Goal: Transaction & Acquisition: Book appointment/travel/reservation

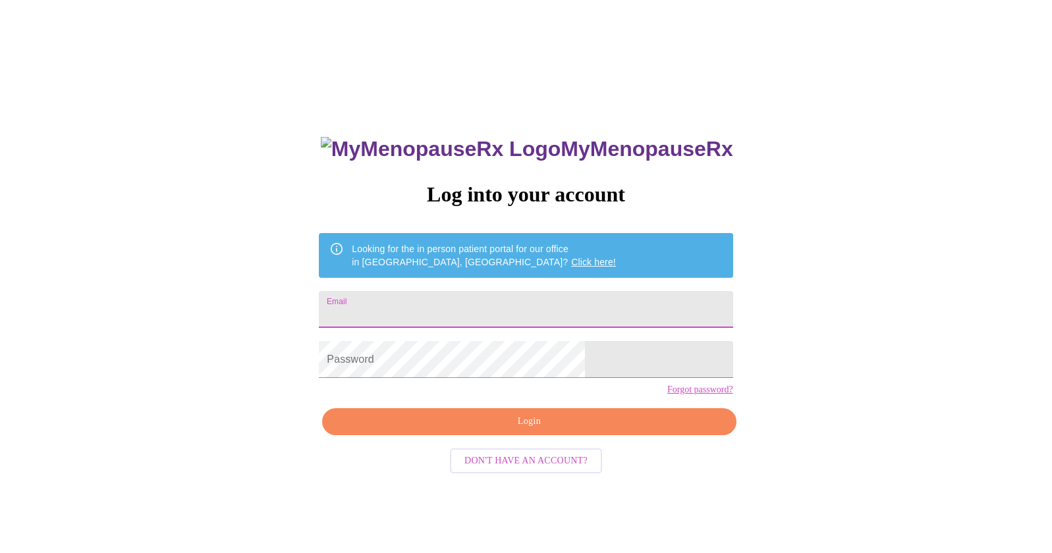
click at [456, 310] on input "Email" at bounding box center [526, 309] width 414 height 37
type input "[EMAIL_ADDRESS][DOMAIN_NAME]"
click at [566, 430] on span "Login" at bounding box center [528, 422] width 383 height 16
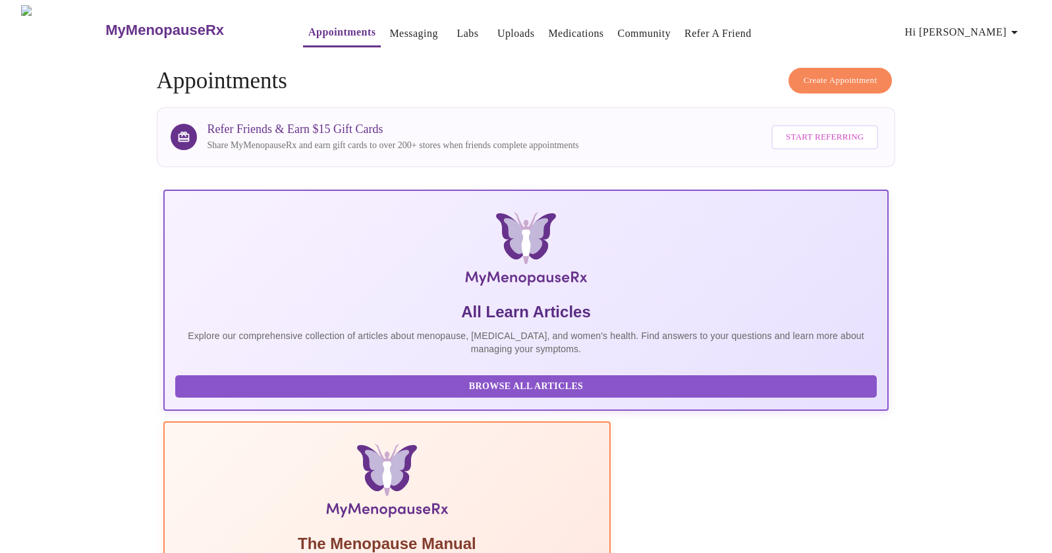
click at [806, 82] on span "Create Appointment" at bounding box center [841, 80] width 74 height 15
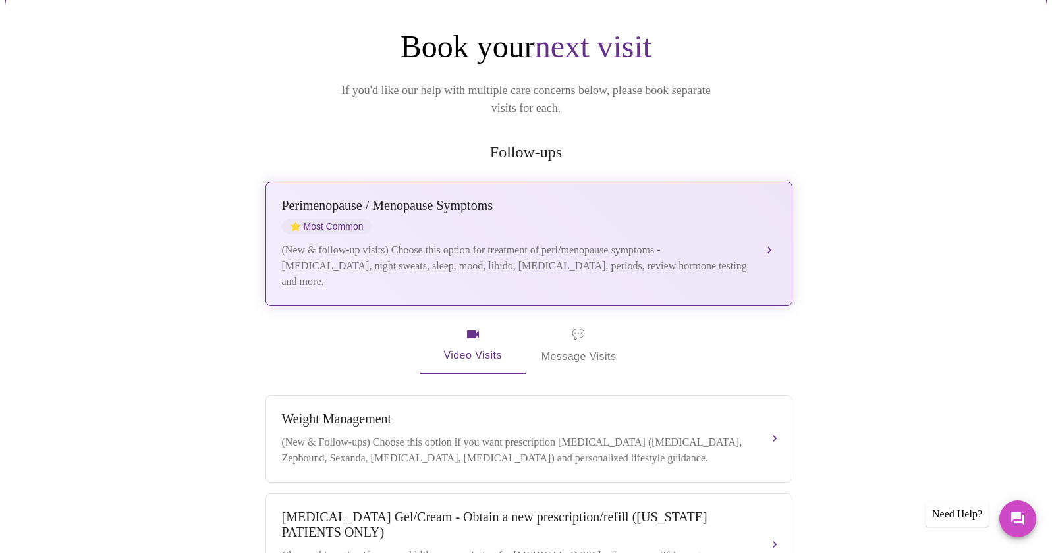
scroll to position [132, 0]
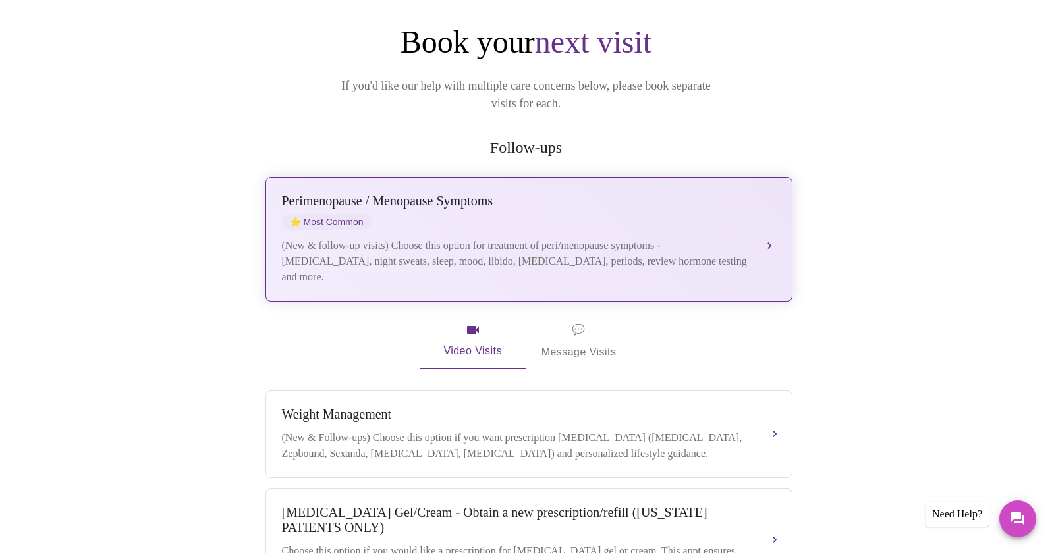
click at [626, 248] on div "(New & follow-up visits) Choose this option for treatment of peri/menopause sym…" at bounding box center [516, 261] width 468 height 47
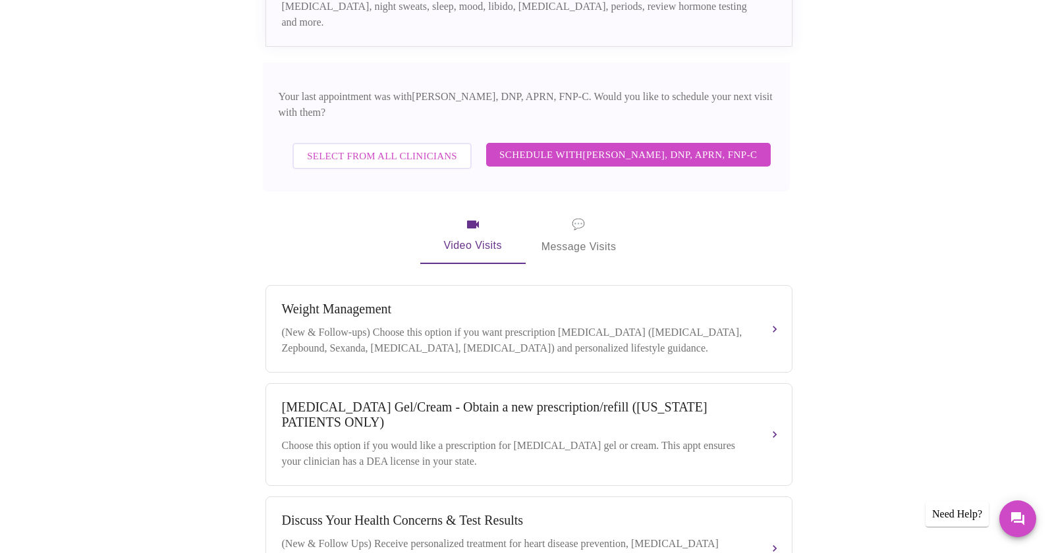
scroll to position [384, 0]
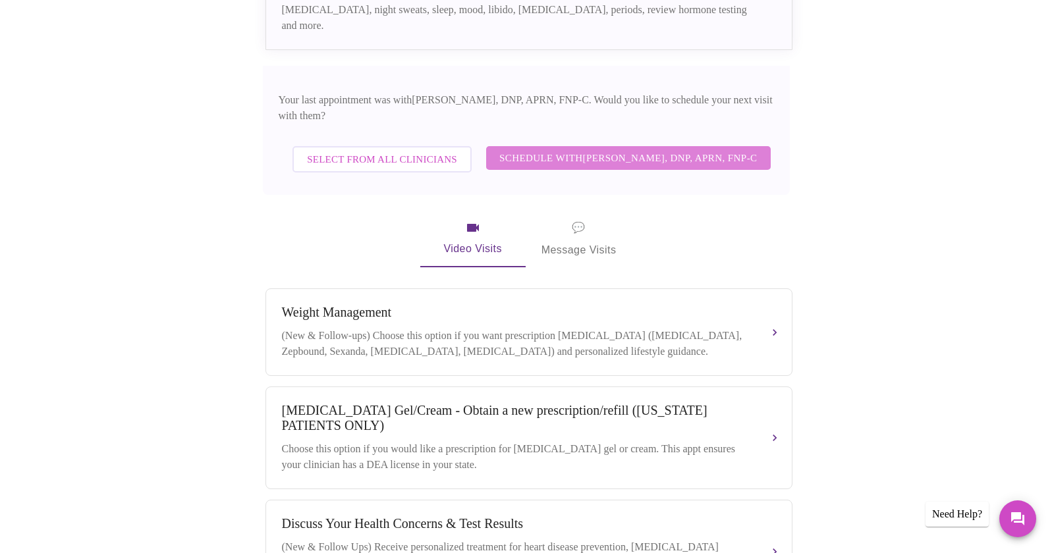
click at [622, 150] on span "Schedule with [PERSON_NAME], DNP, APRN, FNP-C" at bounding box center [628, 158] width 258 height 17
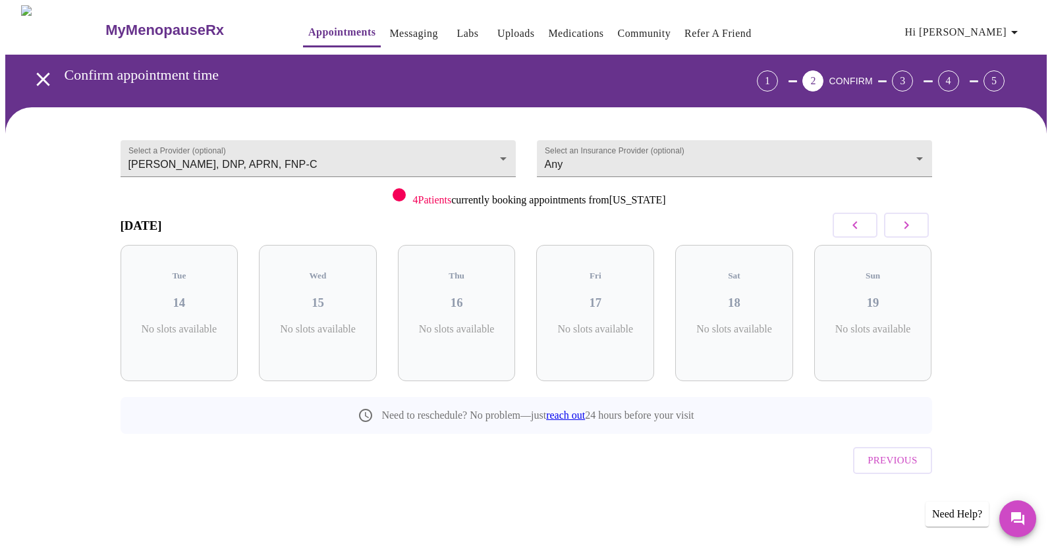
scroll to position [0, 0]
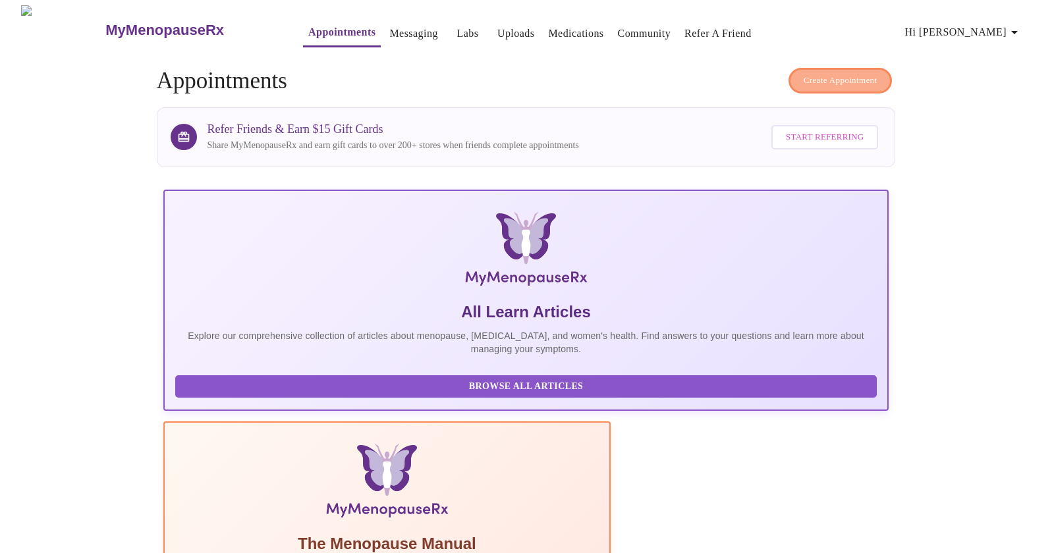
click at [849, 68] on button "Create Appointment" at bounding box center [840, 81] width 104 height 26
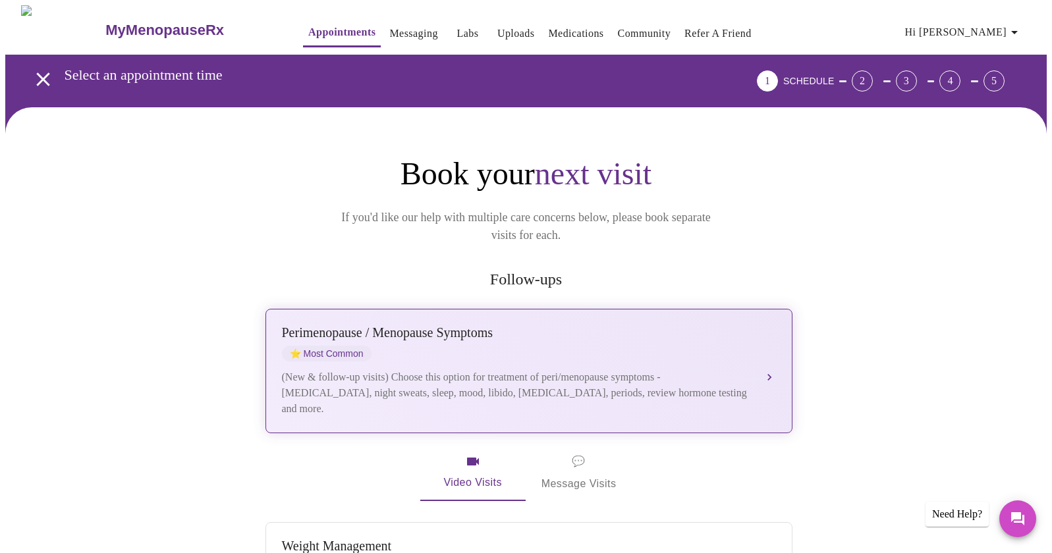
click at [521, 339] on div "[MEDICAL_DATA] / Menopause Symptoms ⭐ Most Common" at bounding box center [516, 343] width 468 height 36
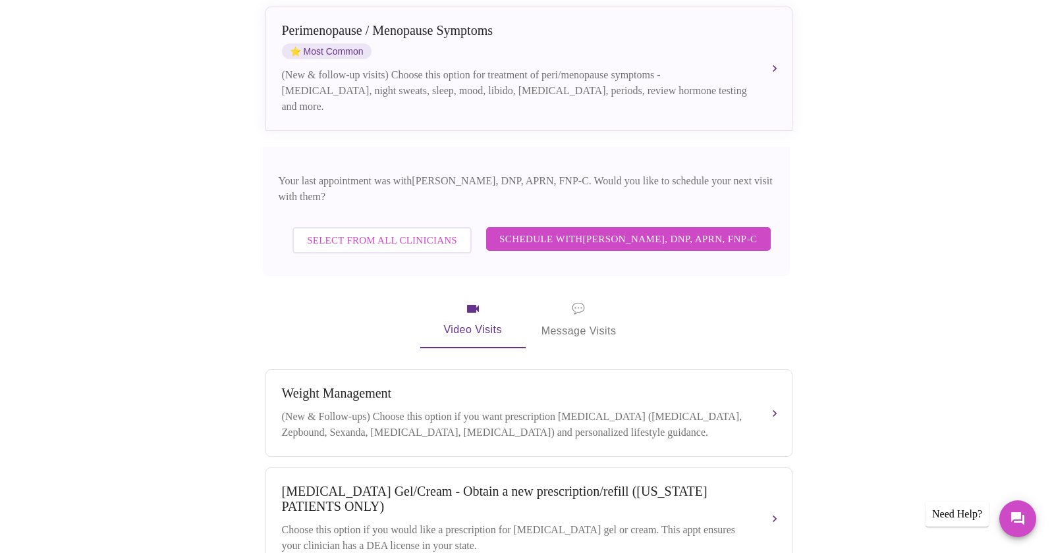
scroll to position [308, 0]
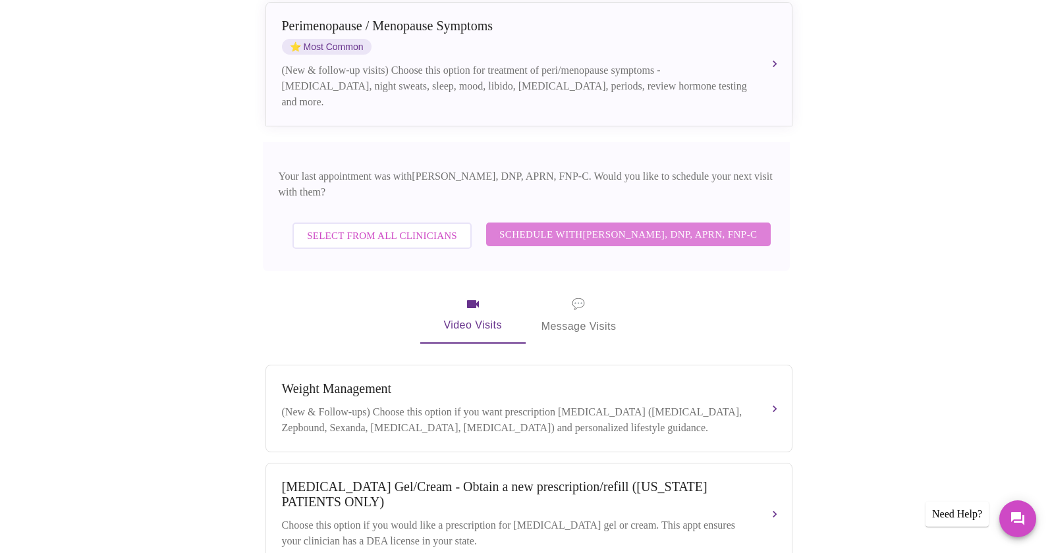
click at [646, 226] on span "Schedule with [PERSON_NAME], DNP, APRN, FNP-C" at bounding box center [628, 234] width 258 height 17
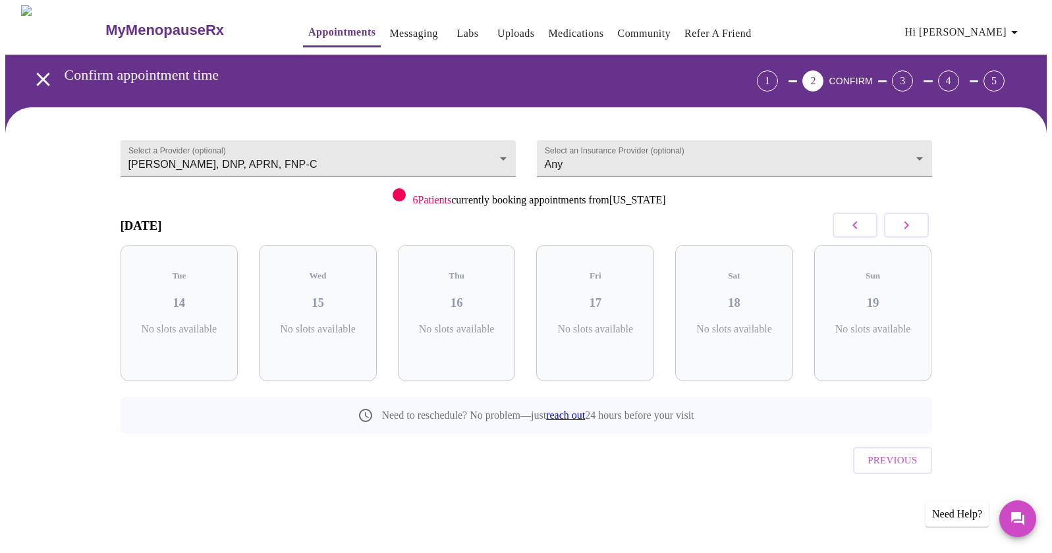
scroll to position [0, 0]
click at [496, 296] on h3 "16" at bounding box center [461, 303] width 97 height 14
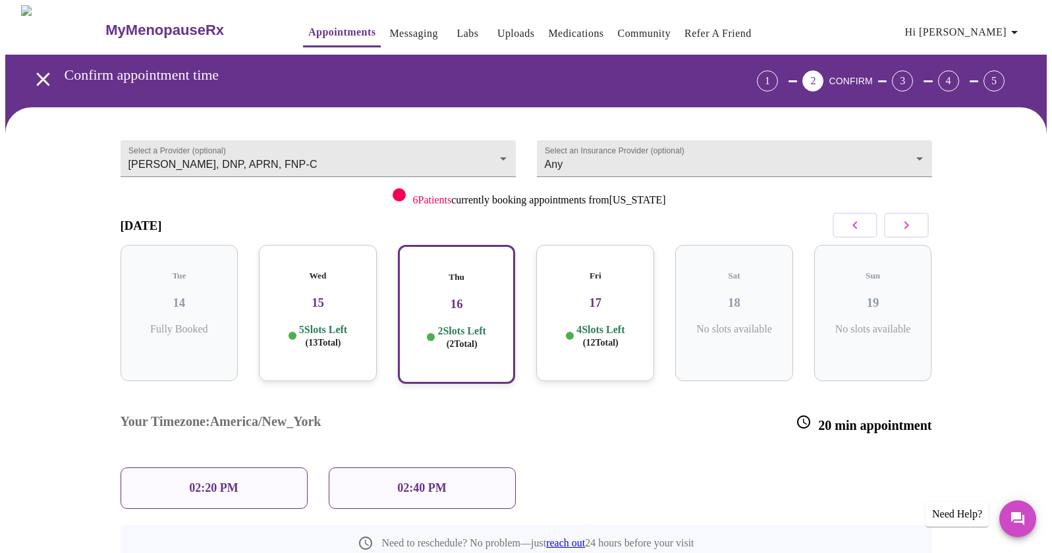
click at [331, 310] on div "Wed 15 5 Slots Left ( 13 Total)" at bounding box center [318, 313] width 118 height 136
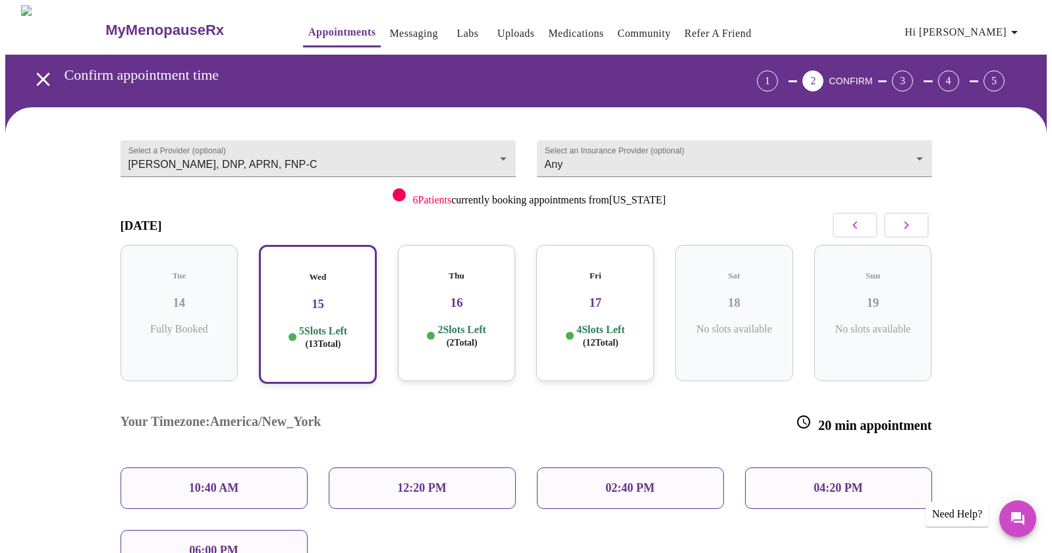
click at [607, 296] on h3 "17" at bounding box center [595, 303] width 97 height 14
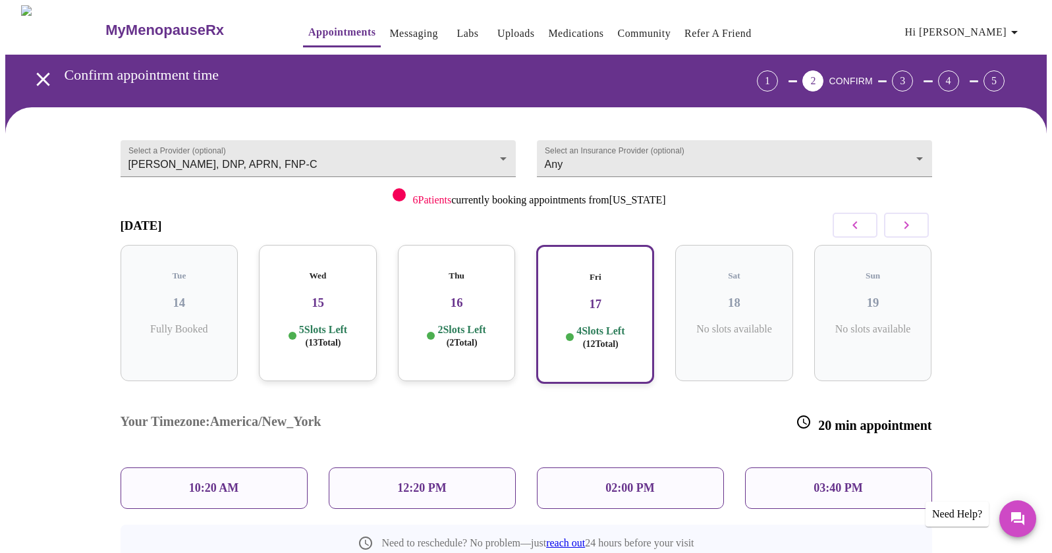
scroll to position [22, 0]
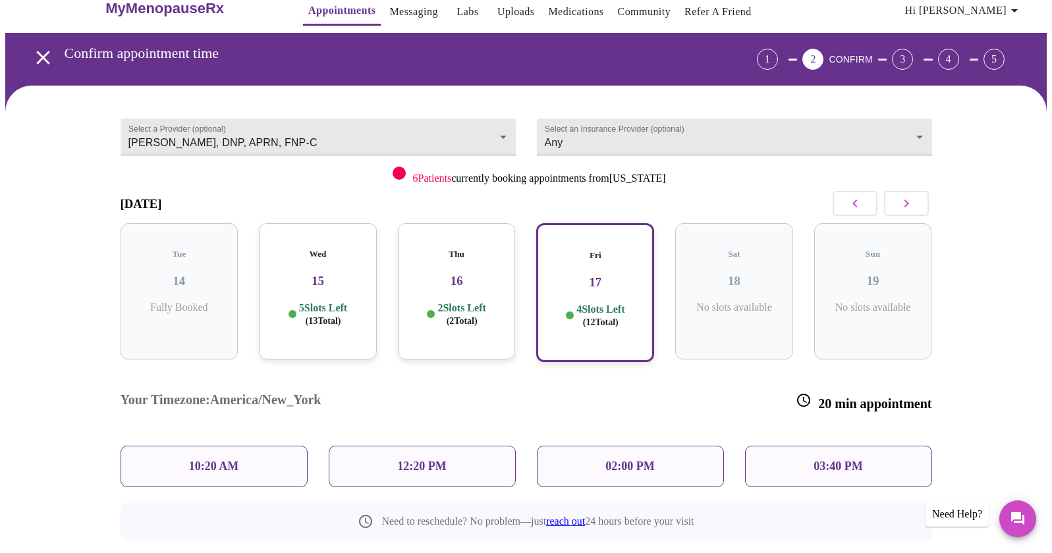
click at [913, 204] on icon "button" at bounding box center [906, 204] width 16 height 16
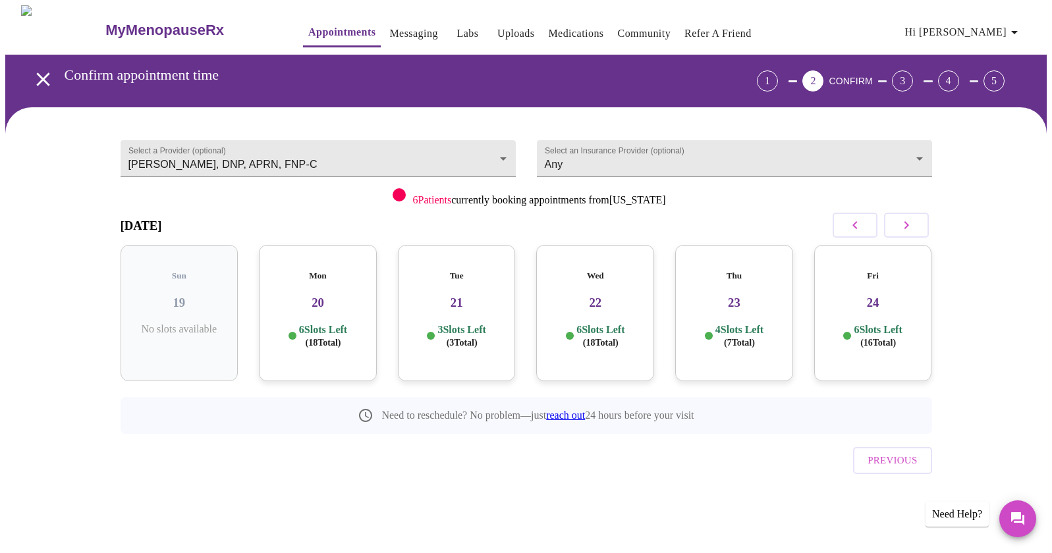
scroll to position [0, 0]
click at [344, 296] on h3 "20" at bounding box center [323, 303] width 97 height 14
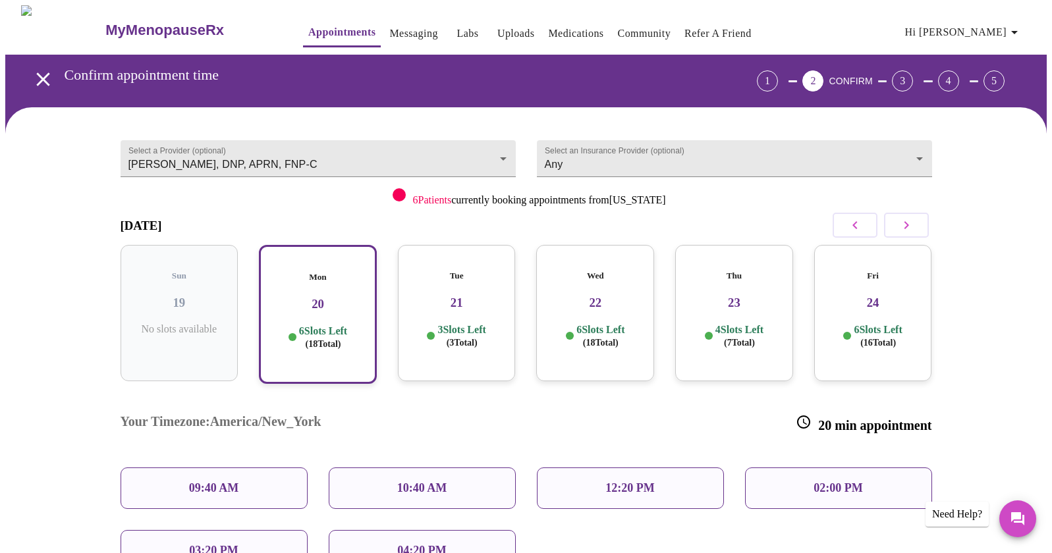
click at [443, 296] on h3 "21" at bounding box center [456, 303] width 97 height 14
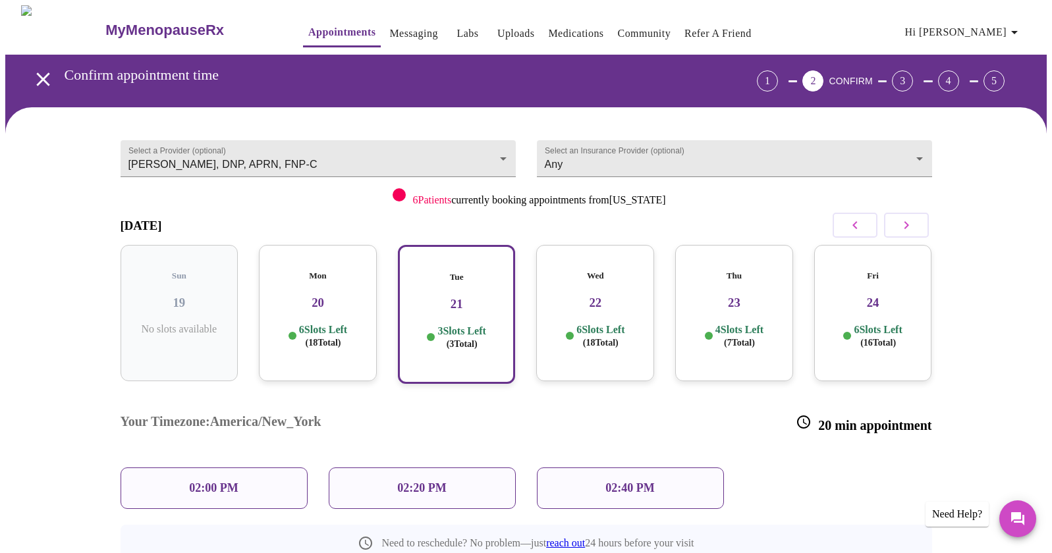
click at [333, 304] on div "Mon 20 6 Slots Left ( 18 Total)" at bounding box center [318, 313] width 118 height 136
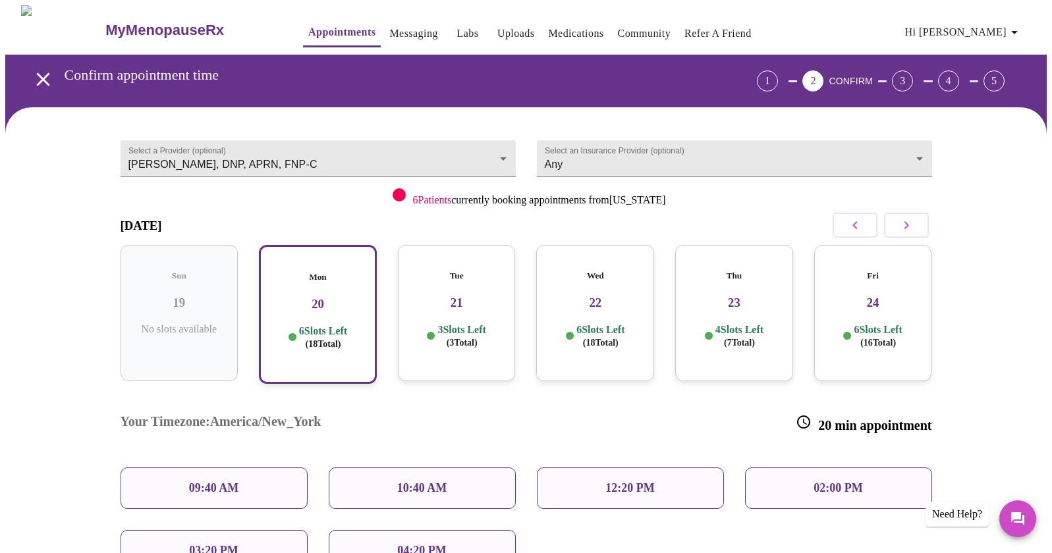
click at [333, 304] on div "Mon 20 6 Slots Left ( 18 Total)" at bounding box center [318, 314] width 118 height 139
click at [427, 544] on p "04:20 PM" at bounding box center [421, 551] width 49 height 14
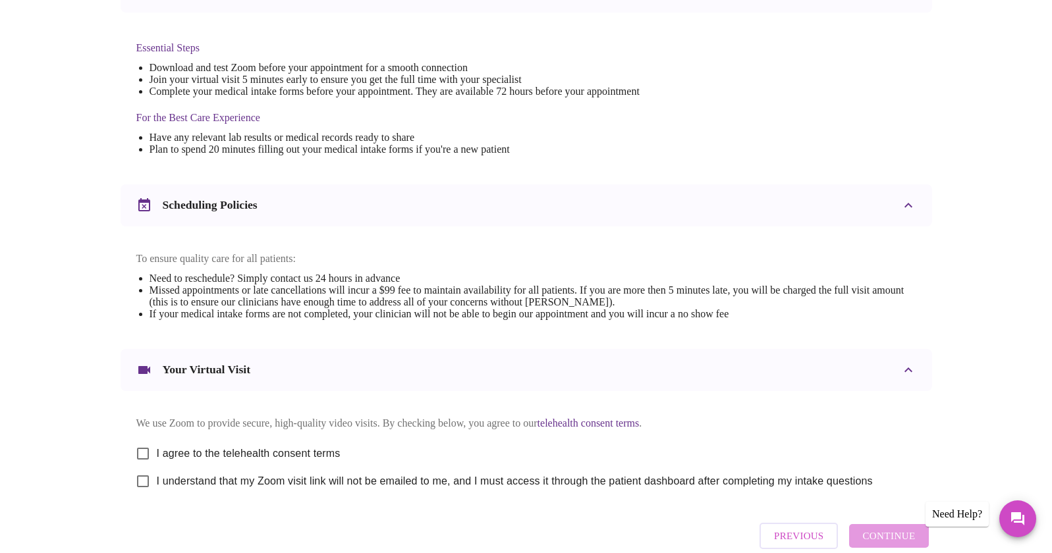
scroll to position [329, 0]
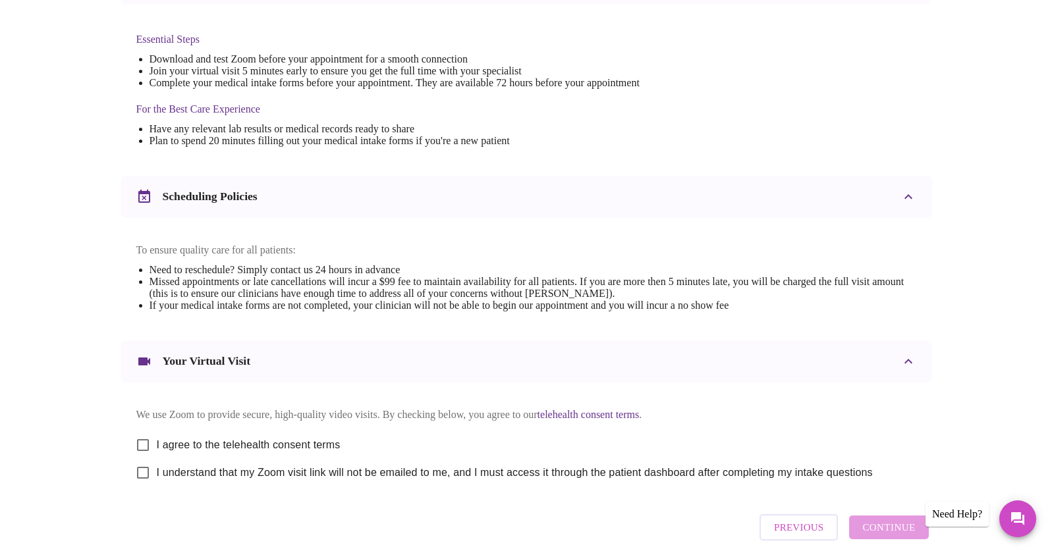
click at [132, 459] on input "I agree to the telehealth consent terms" at bounding box center [143, 445] width 28 height 28
checkbox input "true"
click at [140, 487] on input "I understand that my Zoom visit link will not be emailed to me, and I must acce…" at bounding box center [143, 473] width 28 height 28
checkbox input "true"
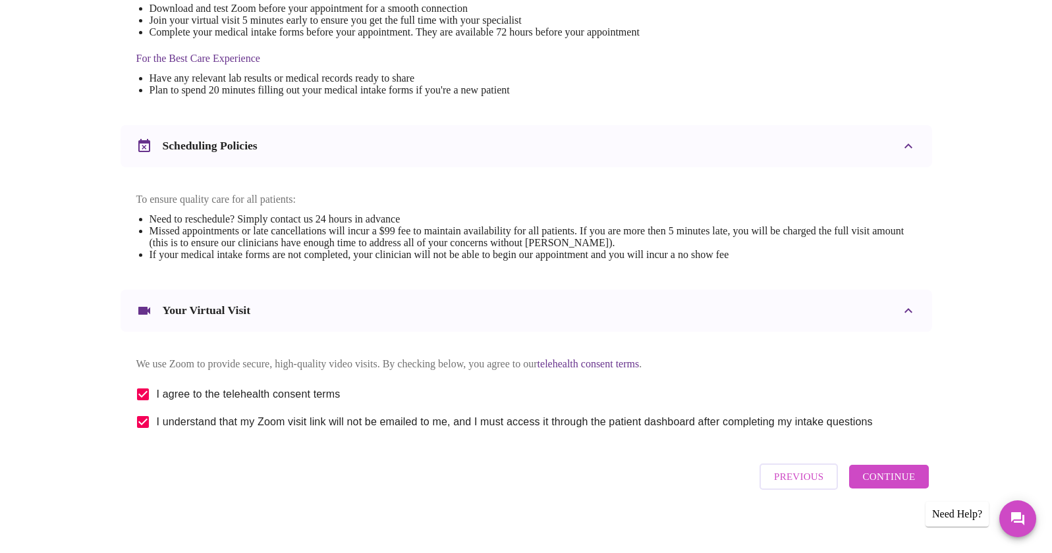
scroll to position [402, 0]
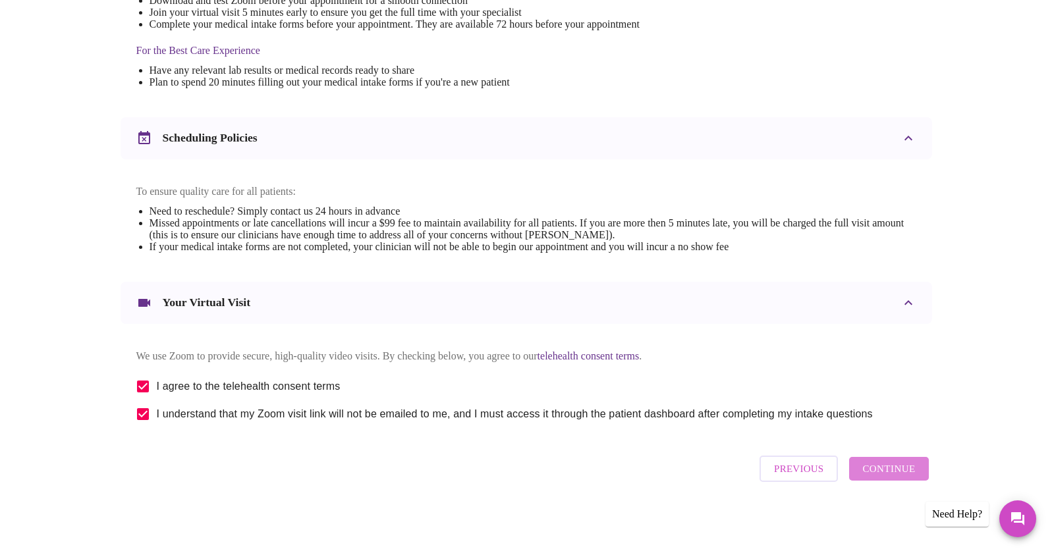
click at [893, 476] on span "Continue" at bounding box center [888, 468] width 53 height 17
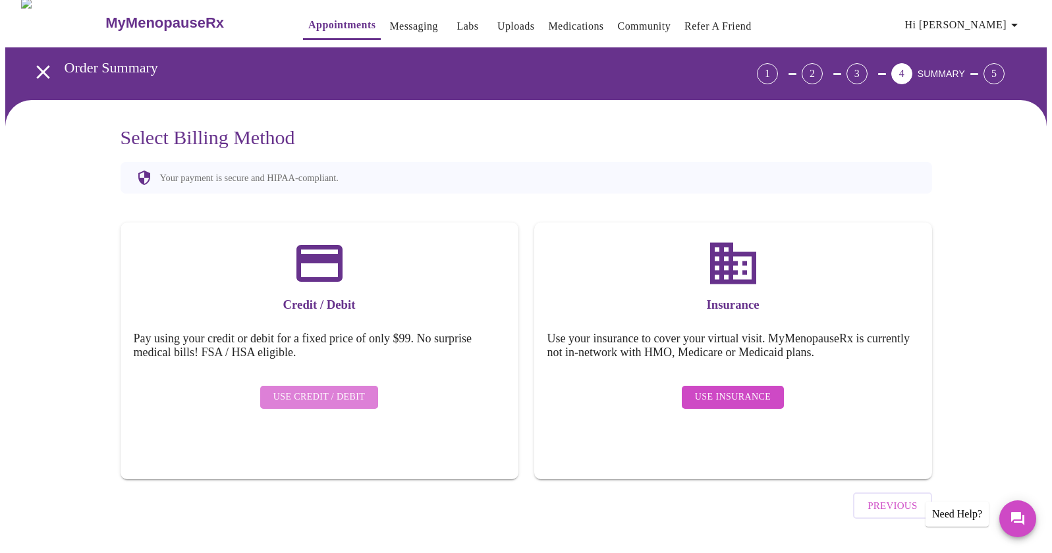
click at [322, 389] on span "Use Credit / Debit" at bounding box center [319, 397] width 92 height 16
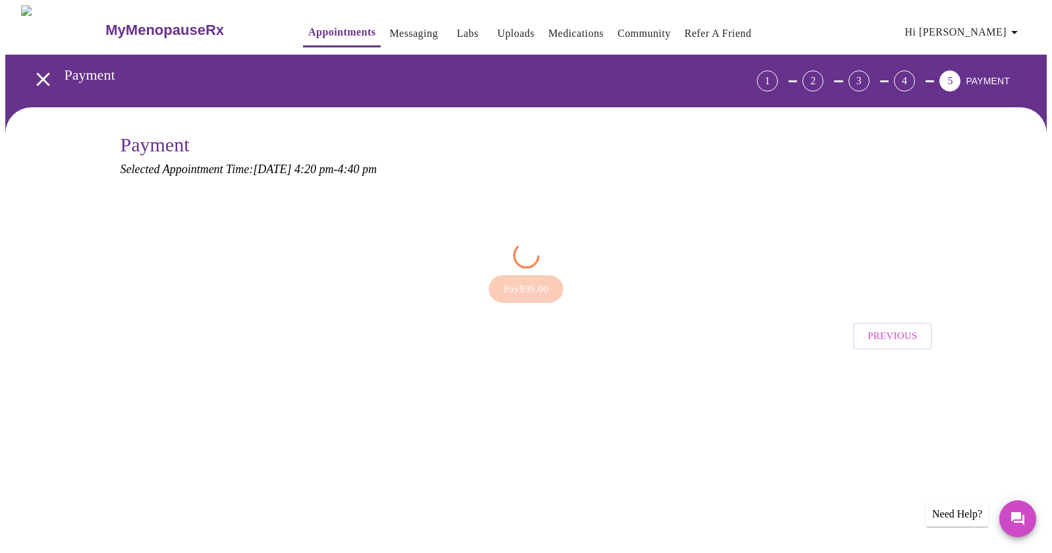
scroll to position [0, 0]
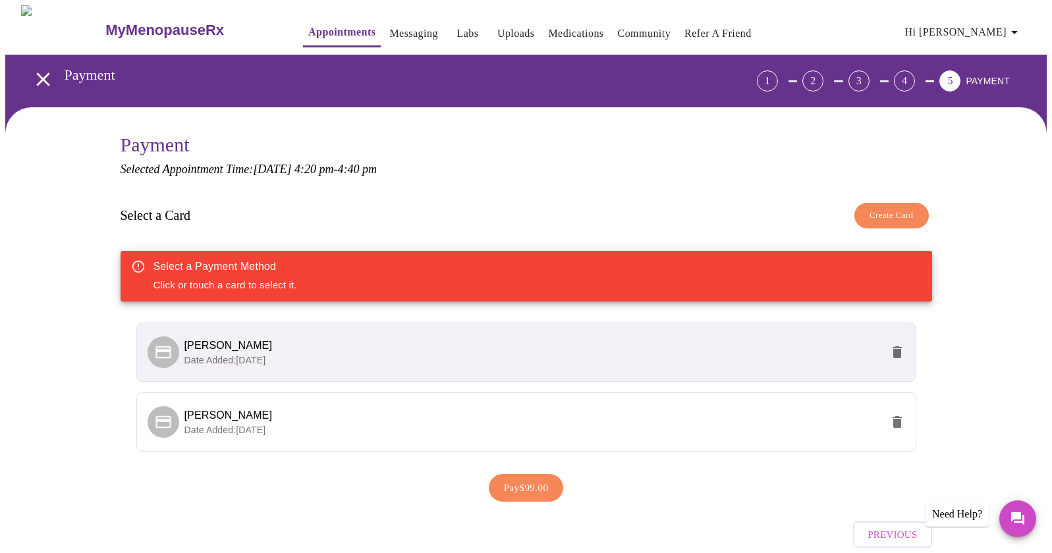
click at [455, 359] on p "Date Added: [DATE]" at bounding box center [532, 360] width 697 height 13
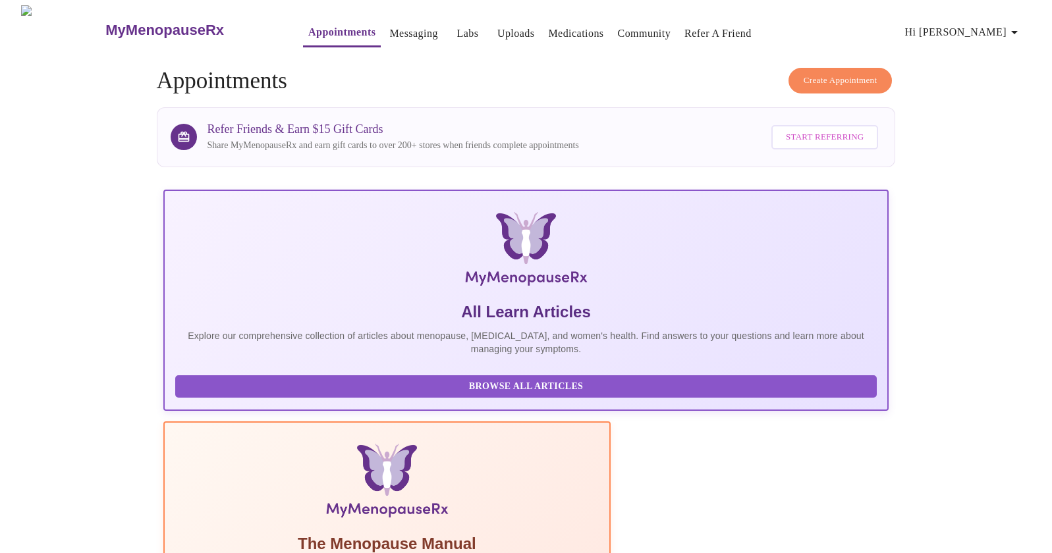
click at [839, 79] on span "Create Appointment" at bounding box center [841, 80] width 74 height 15
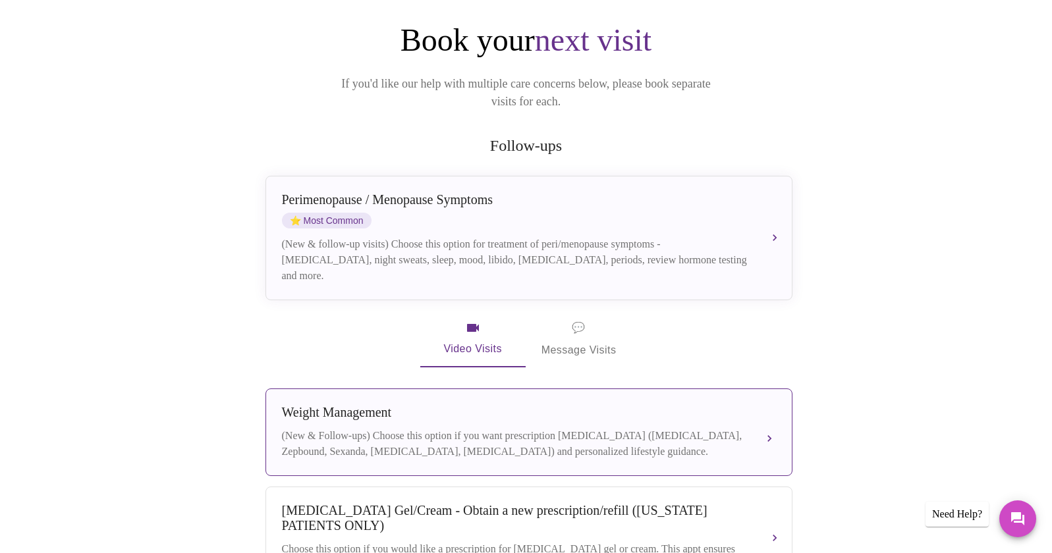
scroll to position [153, 0]
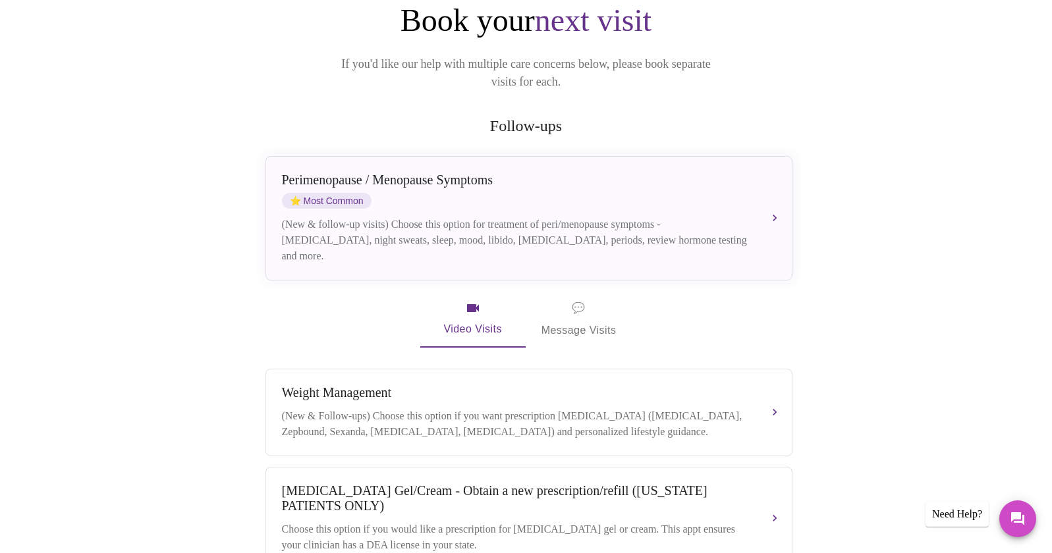
click at [588, 307] on span "💬 Message Visits" at bounding box center [578, 319] width 75 height 41
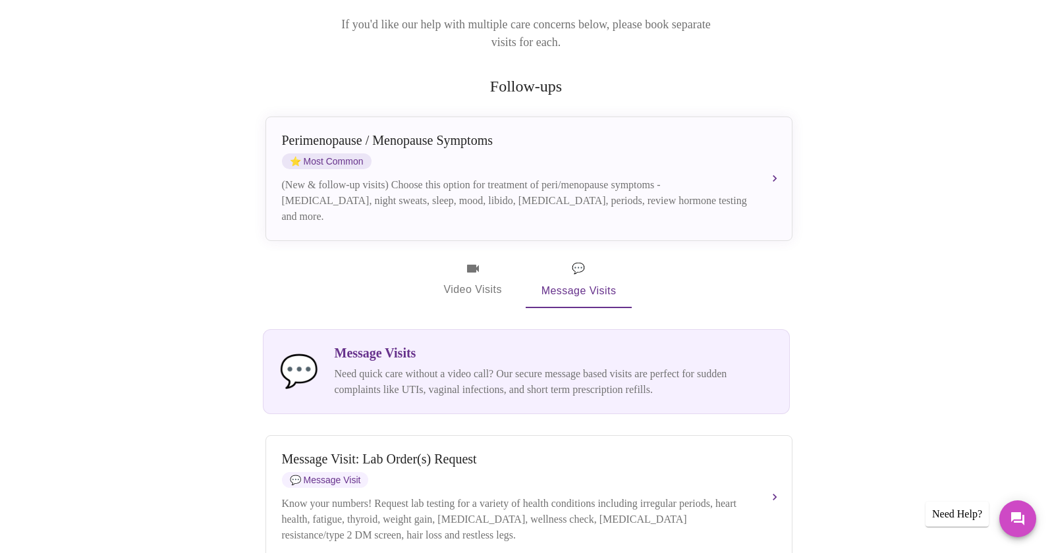
scroll to position [198, 0]
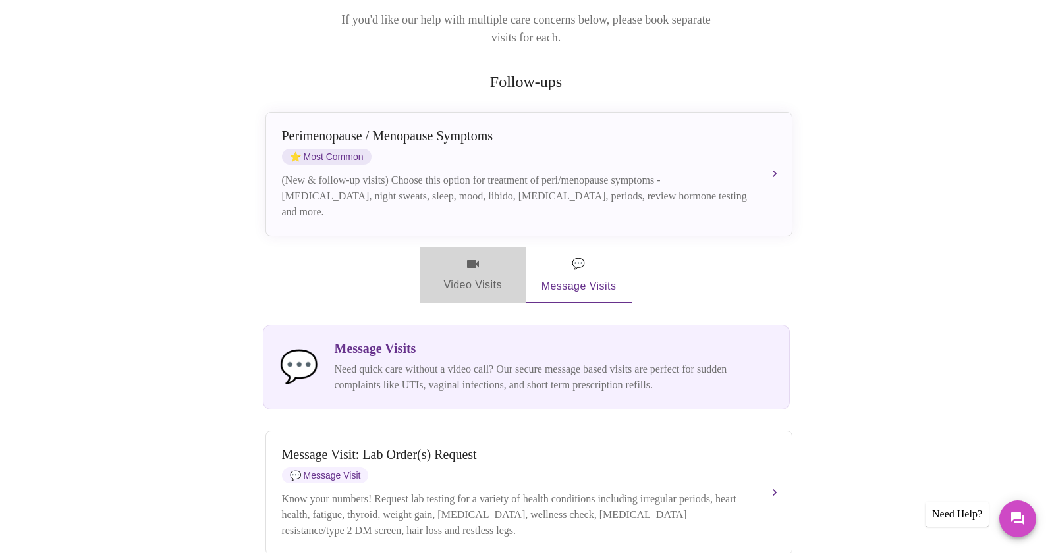
click at [470, 260] on span "Video Visits" at bounding box center [473, 275] width 74 height 38
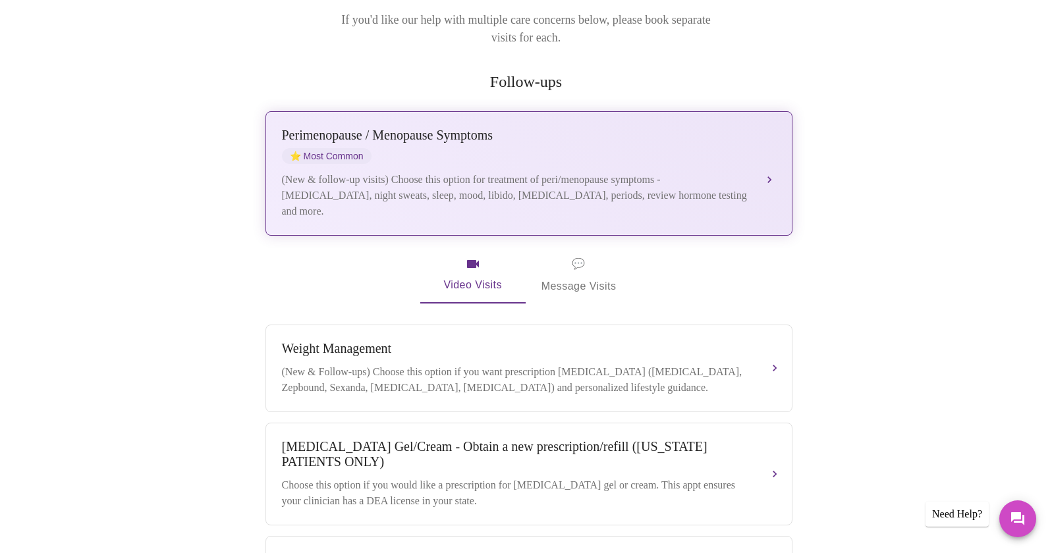
click at [690, 196] on div "(New & follow-up visits) Choose this option for treatment of peri/menopause sym…" at bounding box center [516, 195] width 468 height 47
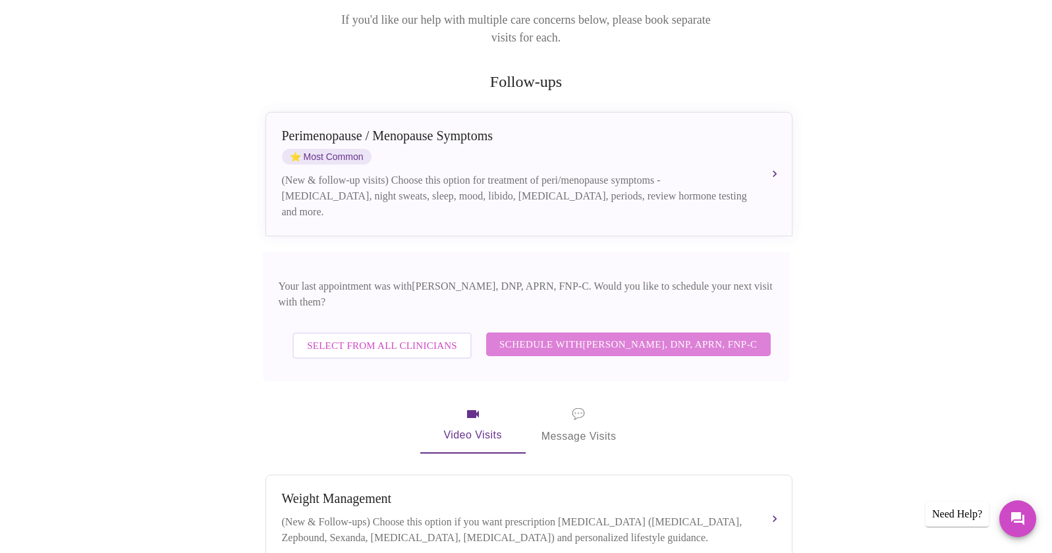
click at [676, 336] on span "Schedule with [PERSON_NAME], DNP, APRN, FNP-C" at bounding box center [628, 344] width 258 height 17
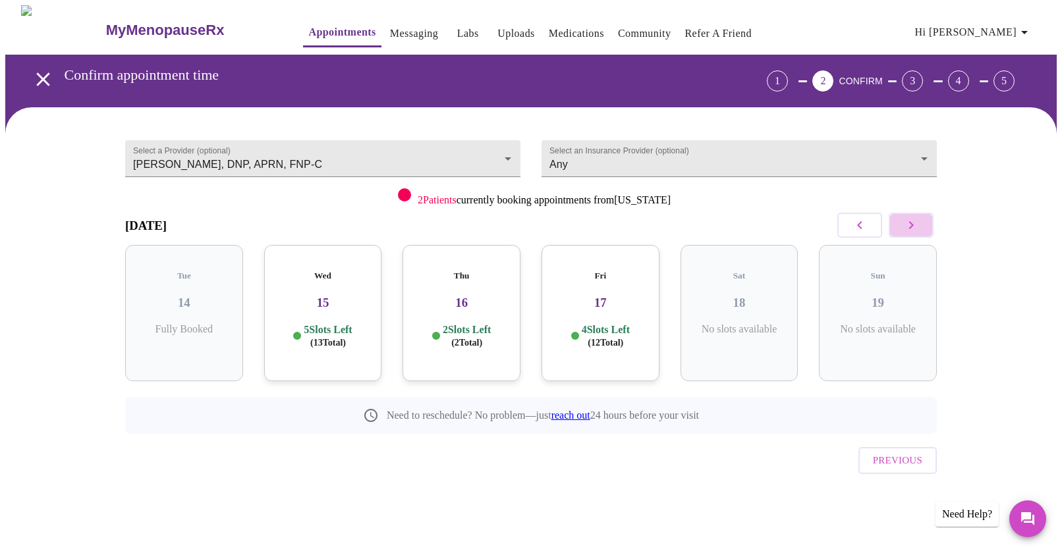
click at [913, 229] on icon "button" at bounding box center [911, 225] width 16 height 16
click at [330, 304] on div "Mon 20 6 Slots Left ( 18 Total)" at bounding box center [323, 313] width 118 height 136
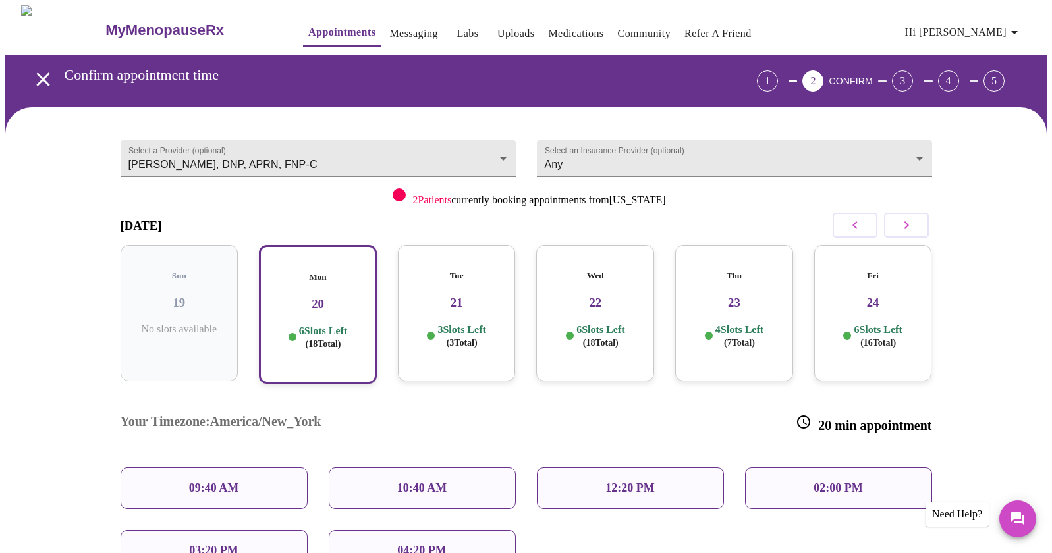
click at [387, 530] on div "04:20 PM" at bounding box center [422, 550] width 187 height 41
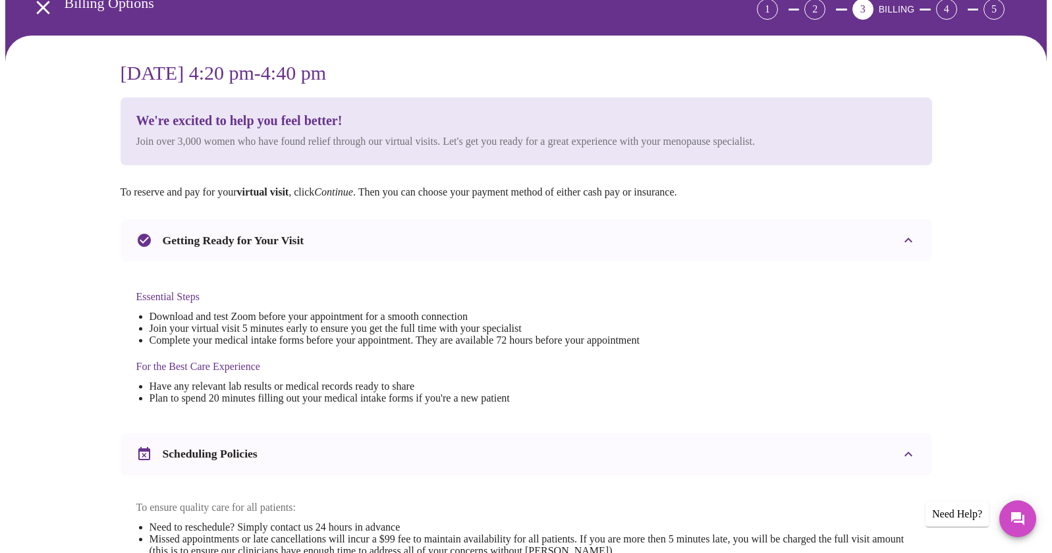
scroll to position [88, 0]
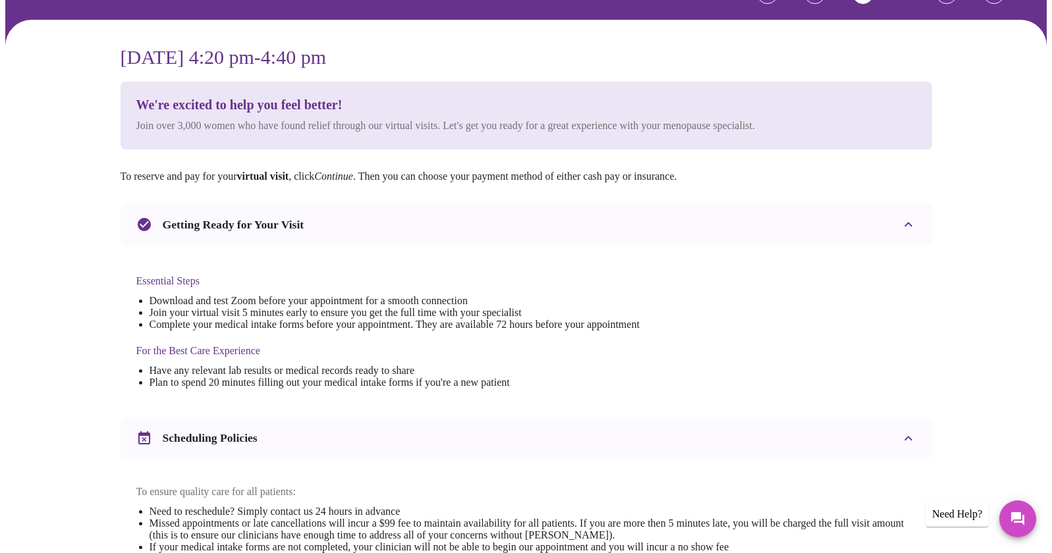
click at [640, 312] on li "Join your virtual visit 5 minutes early to ensure you get the full time with yo…" at bounding box center [395, 313] width 490 height 12
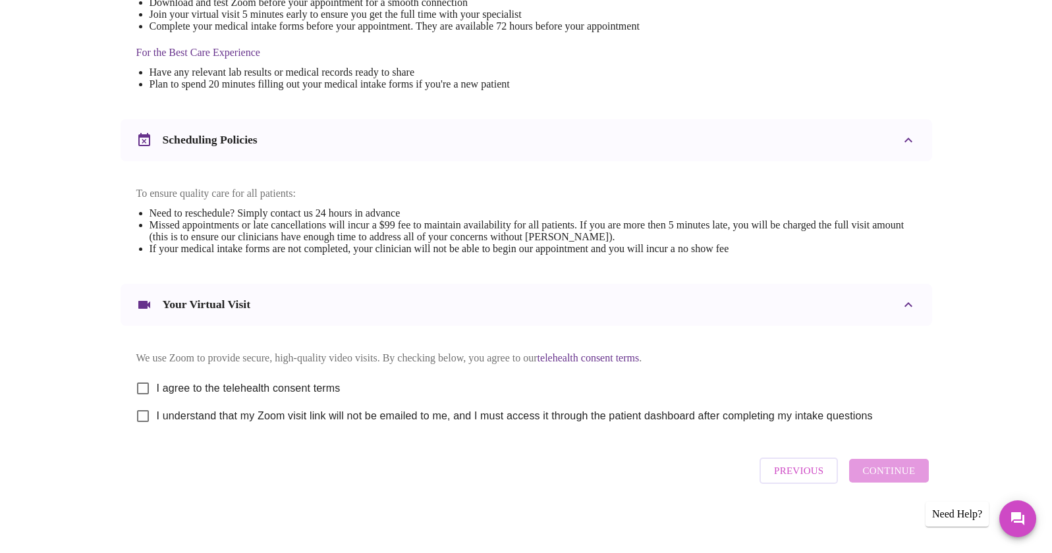
scroll to position [402, 0]
click at [151, 381] on input "I agree to the telehealth consent terms" at bounding box center [143, 387] width 28 height 28
checkbox input "true"
click at [146, 414] on input "I understand that my Zoom visit link will not be emailed to me, and I must acce…" at bounding box center [143, 414] width 28 height 28
checkbox input "true"
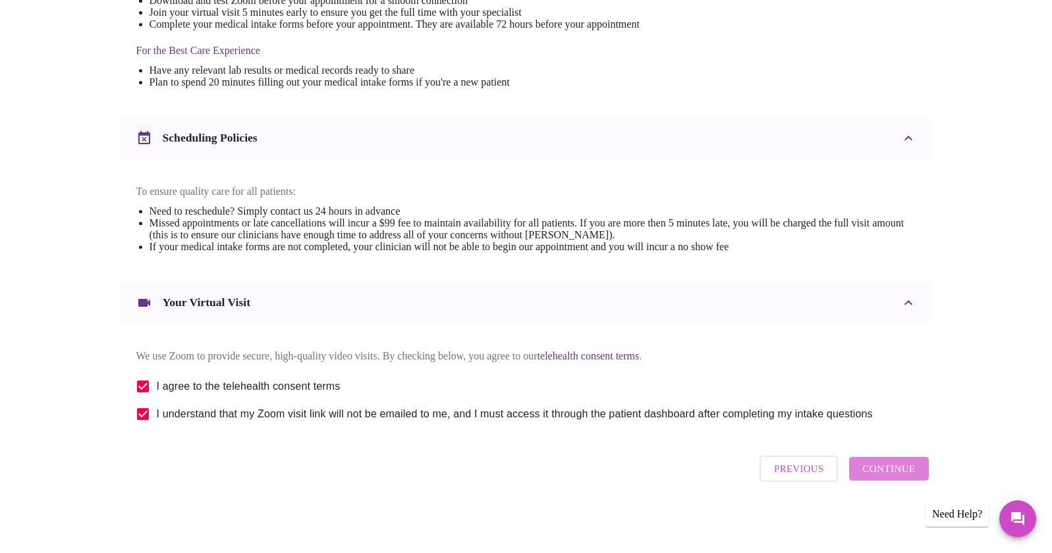
click at [894, 475] on span "Continue" at bounding box center [888, 468] width 53 height 17
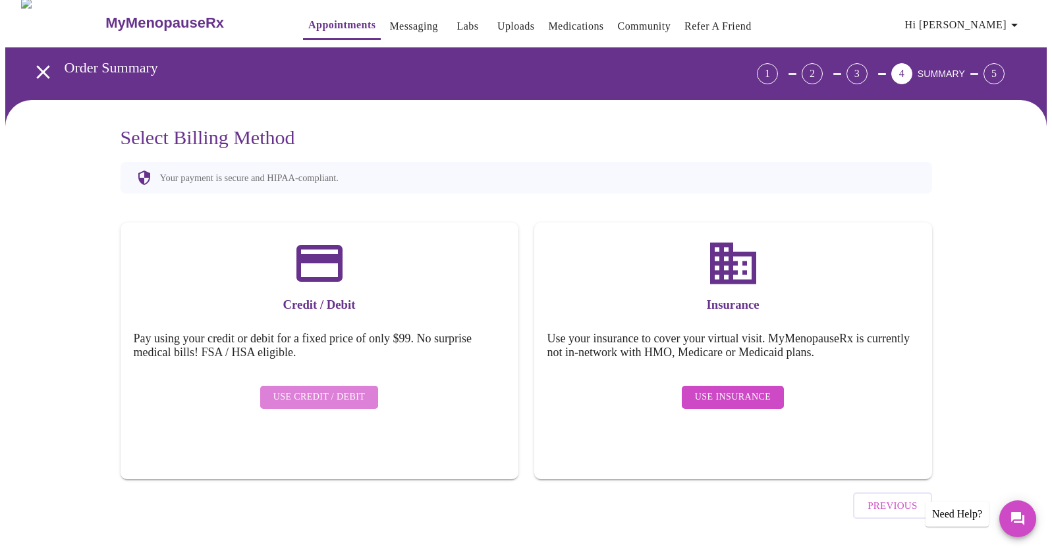
click at [328, 389] on span "Use Credit / Debit" at bounding box center [319, 397] width 92 height 16
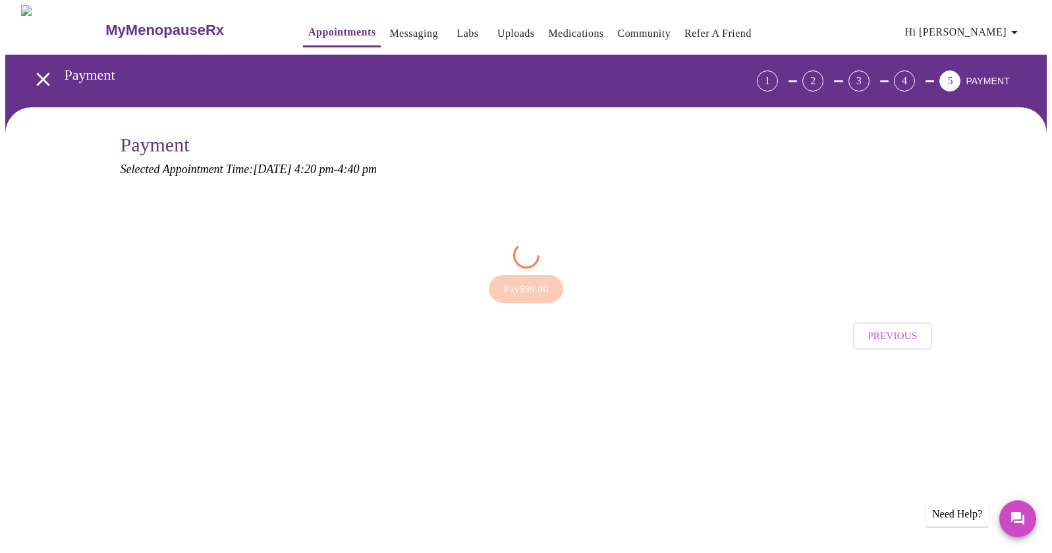
scroll to position [0, 0]
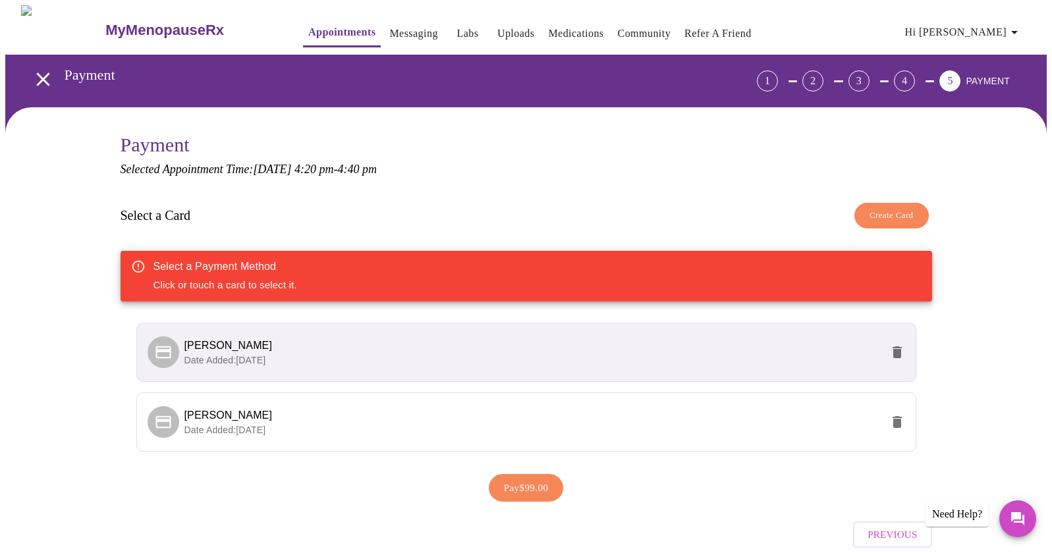
click at [527, 344] on span "[PERSON_NAME]" at bounding box center [532, 346] width 697 height 16
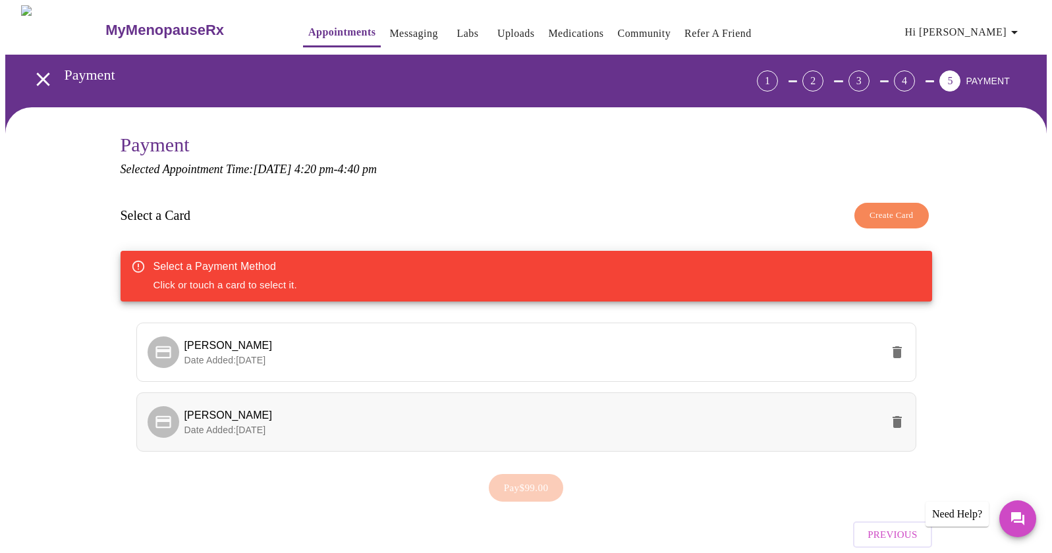
click at [321, 400] on li "[PERSON_NAME] Date Added: [DATE]" at bounding box center [526, 422] width 780 height 59
click at [313, 397] on li "[PERSON_NAME] Date Added: [DATE]" at bounding box center [526, 422] width 780 height 59
click at [163, 418] on icon at bounding box center [163, 422] width 18 height 18
click at [549, 488] on span "Pay $99.00" at bounding box center [526, 488] width 45 height 17
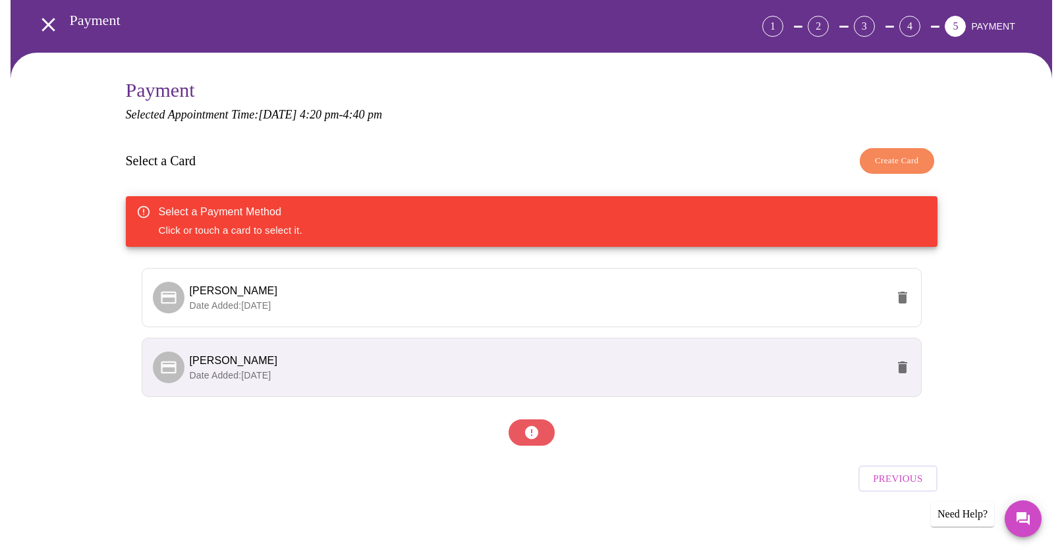
scroll to position [58, 0]
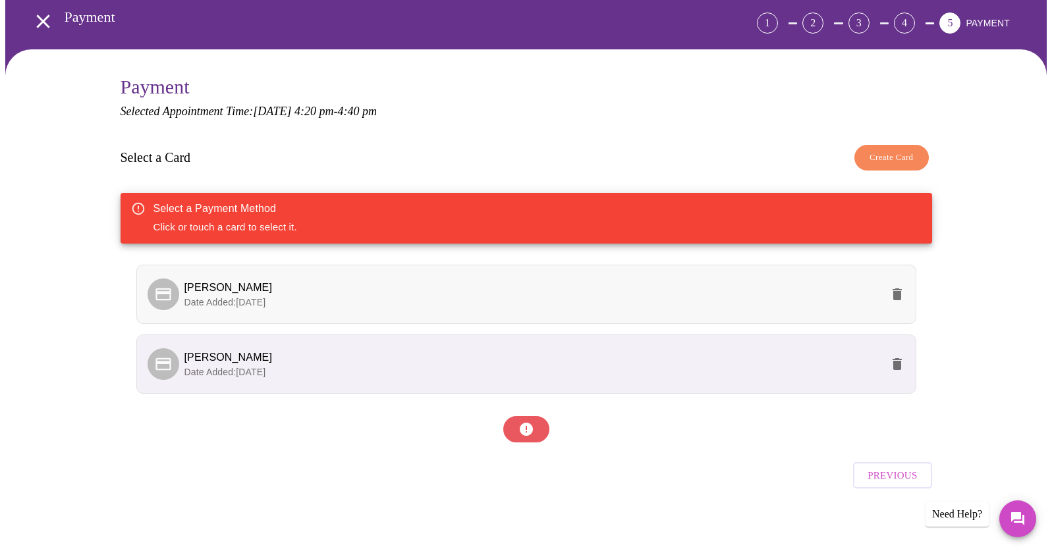
click at [301, 304] on p "Date Added: [DATE]" at bounding box center [532, 302] width 697 height 13
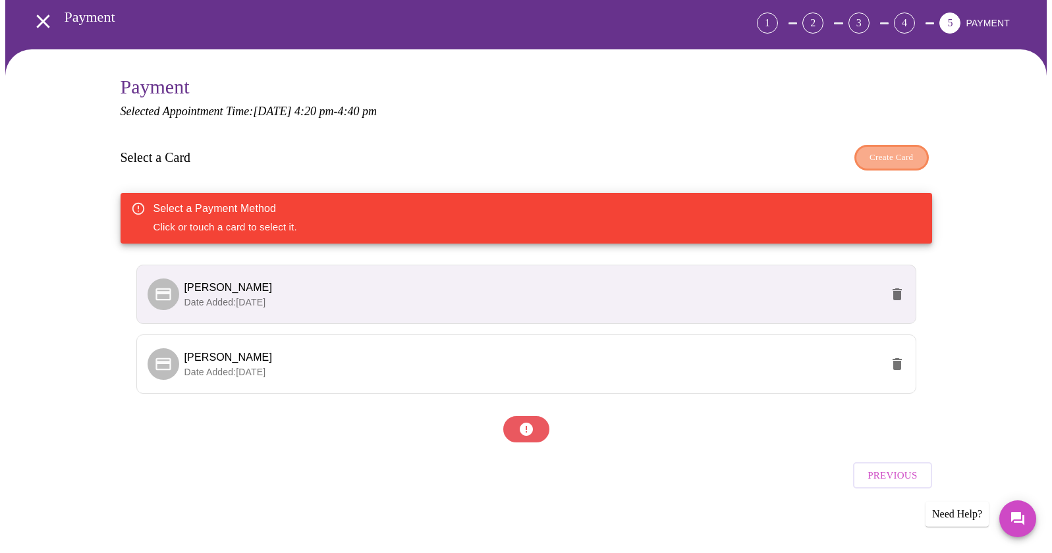
click at [904, 152] on span "Create Card" at bounding box center [891, 157] width 44 height 15
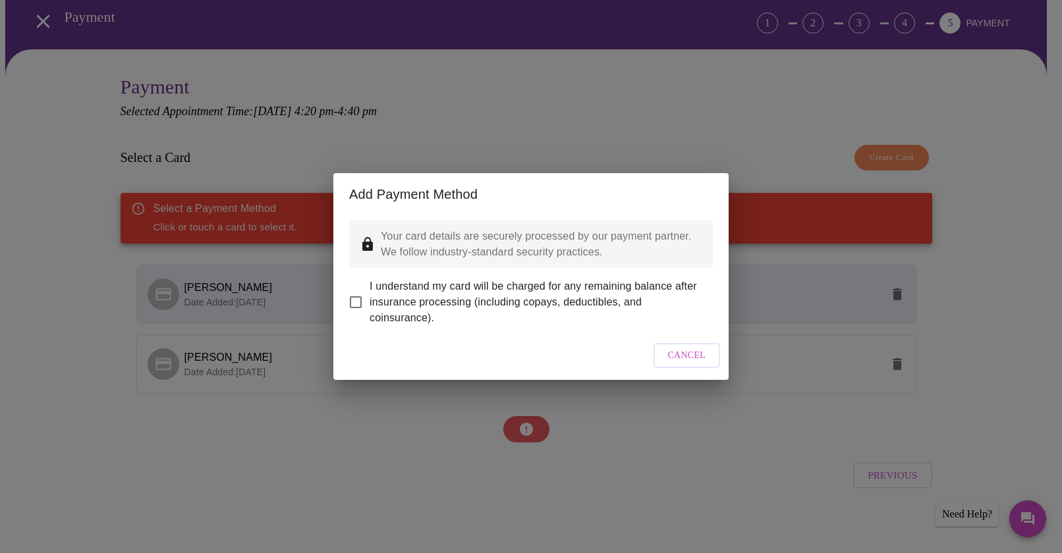
click at [360, 295] on input "I understand my card will be charged for any remaining balance after insurance …" at bounding box center [356, 302] width 28 height 28
checkbox input "true"
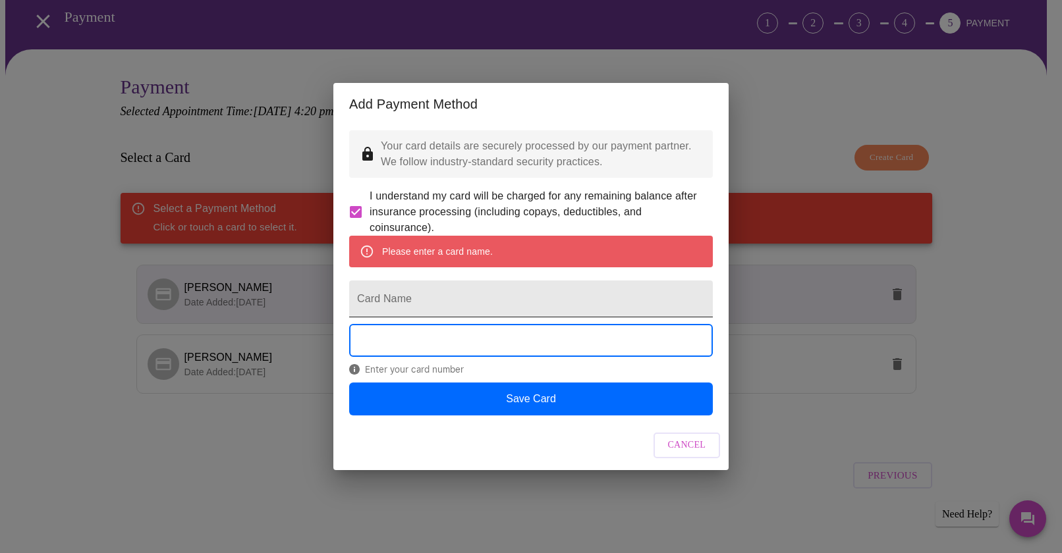
click at [451, 302] on input "Card Name" at bounding box center [531, 299] width 364 height 37
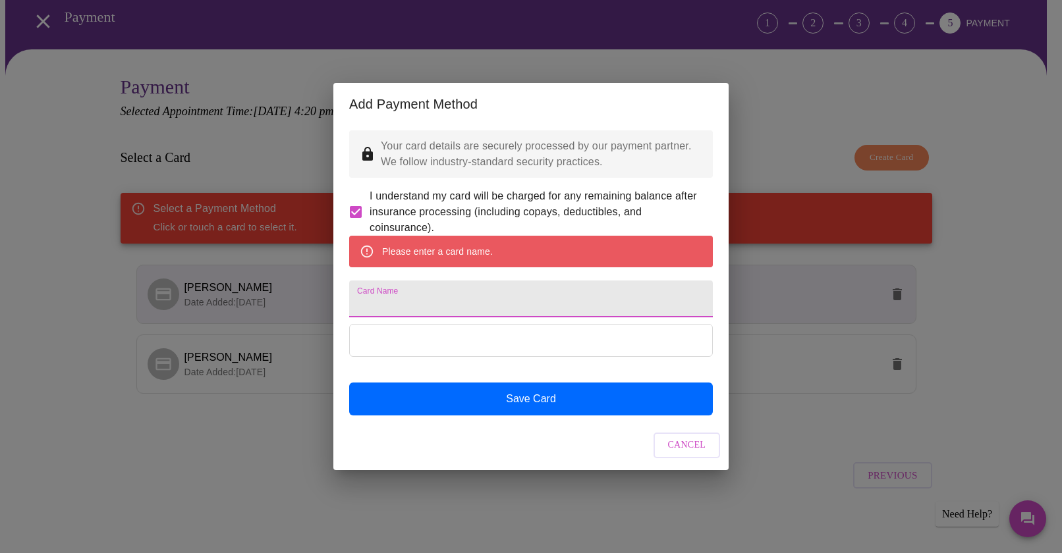
click at [413, 304] on input "Card Name" at bounding box center [531, 299] width 364 height 37
type input "N"
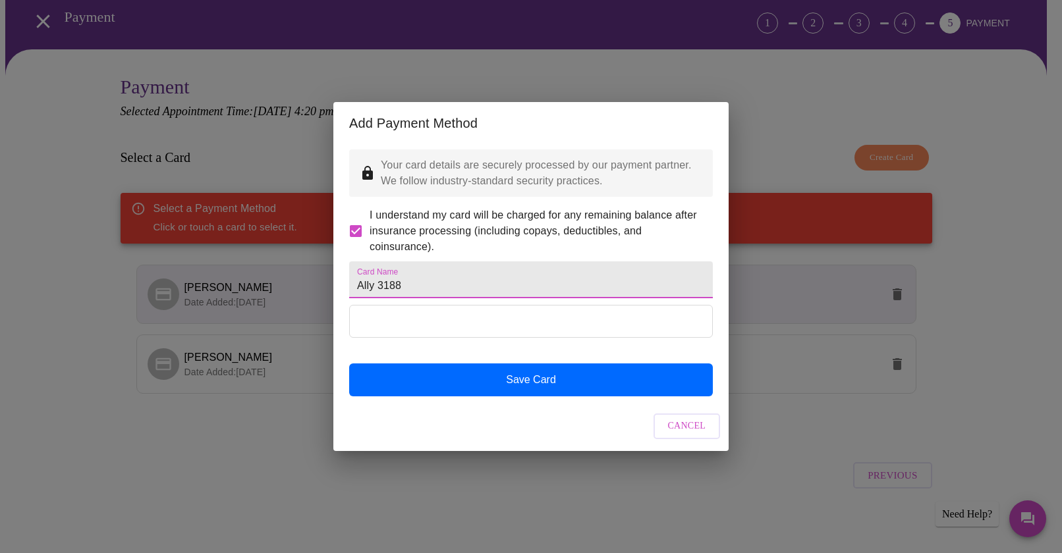
type input "Ally 3188"
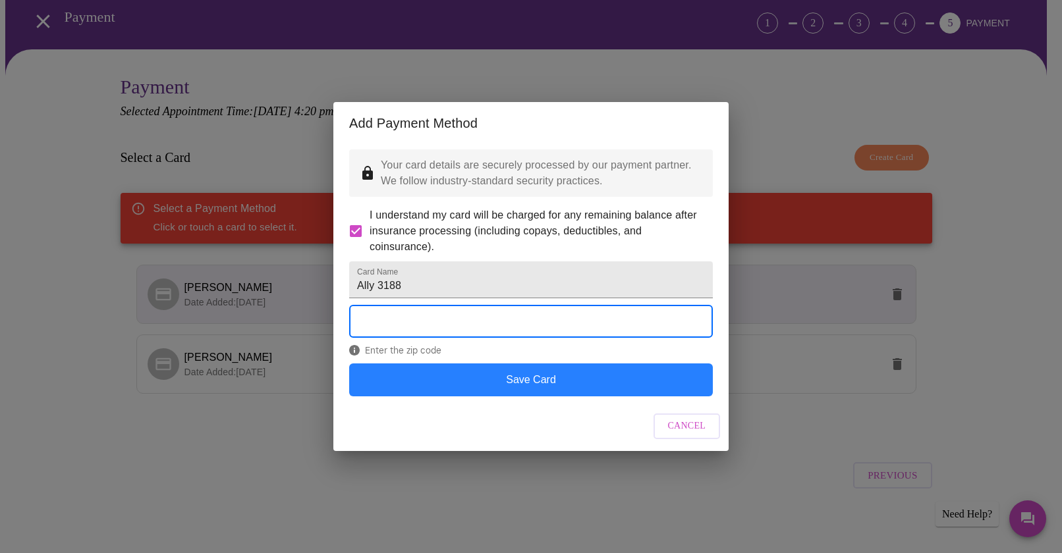
click at [458, 397] on button "Save Card" at bounding box center [531, 380] width 364 height 33
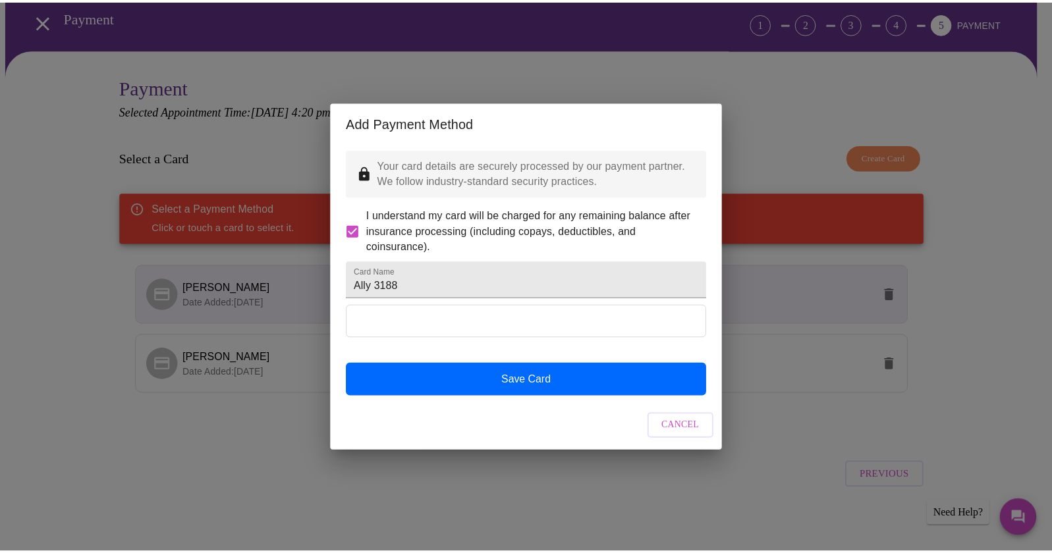
scroll to position [0, 0]
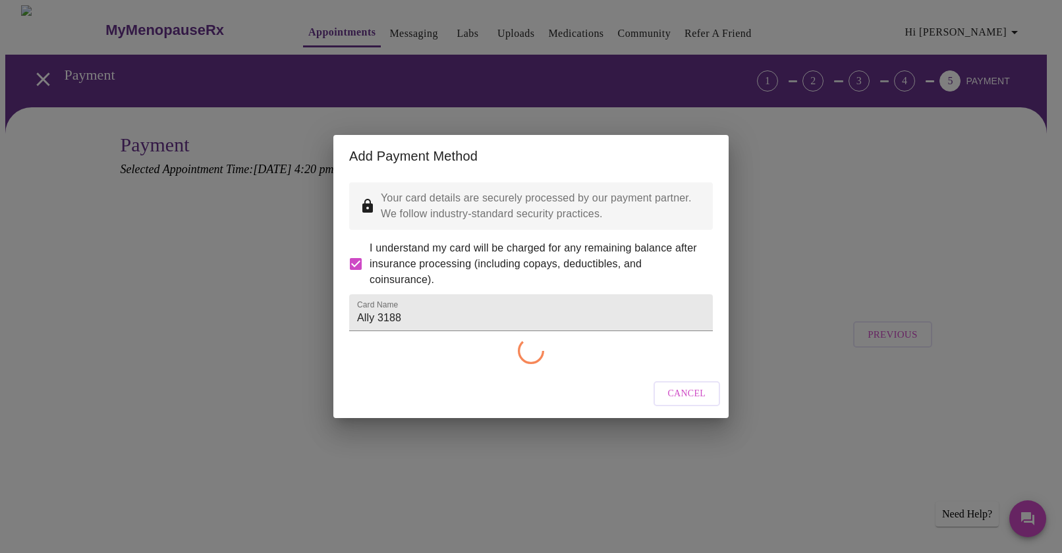
checkbox input "false"
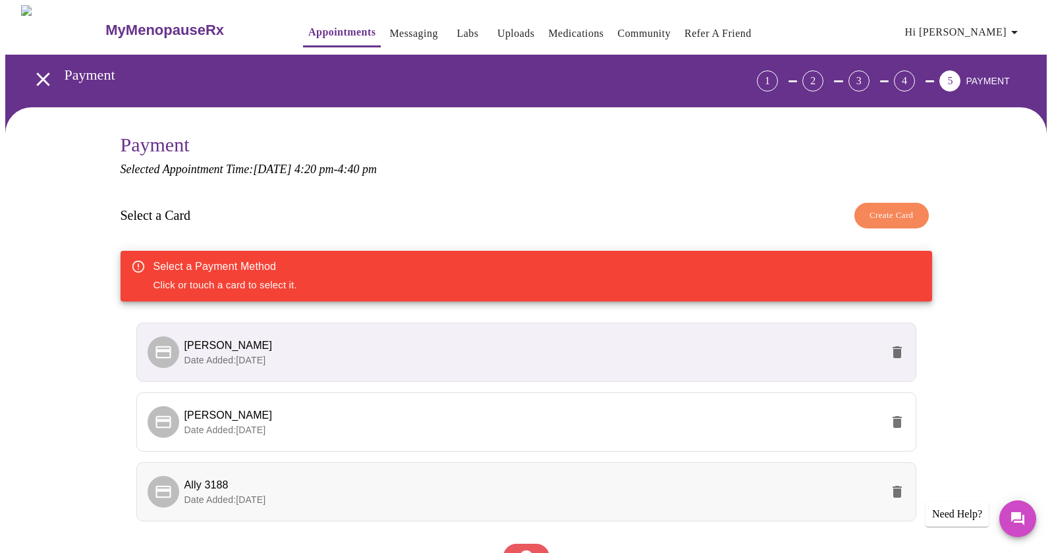
click at [211, 481] on span "Ally 3188" at bounding box center [206, 485] width 44 height 11
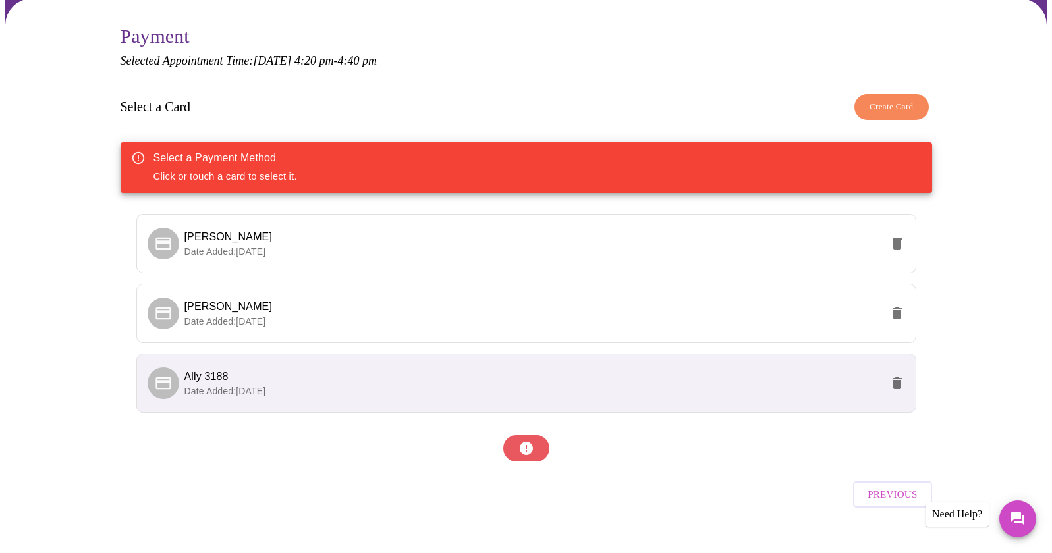
scroll to position [110, 0]
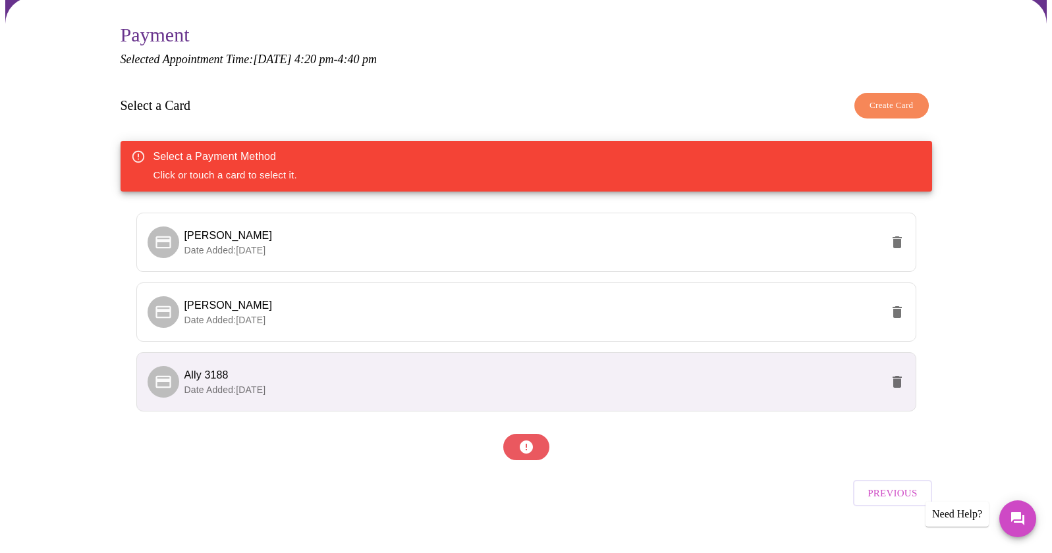
click at [261, 385] on span "Date Added: [DATE]" at bounding box center [225, 390] width 82 height 11
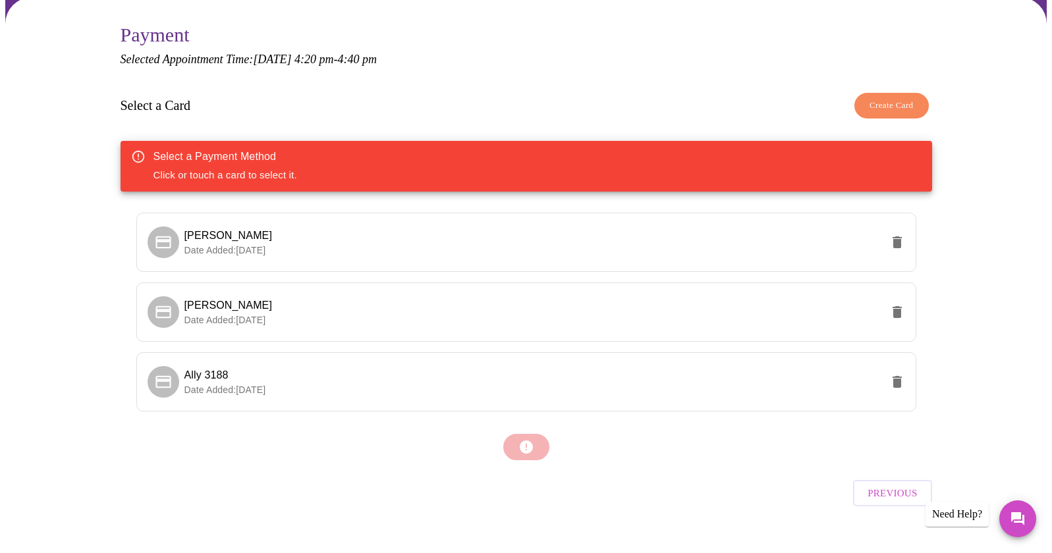
click at [306, 169] on div "Select a Payment Method Click or touch a card to select it." at bounding box center [526, 166] width 811 height 51
drag, startPoint x: 219, startPoint y: 375, endPoint x: 494, endPoint y: 423, distance: 279.5
click at [249, 380] on span "Ally 3188" at bounding box center [532, 376] width 697 height 16
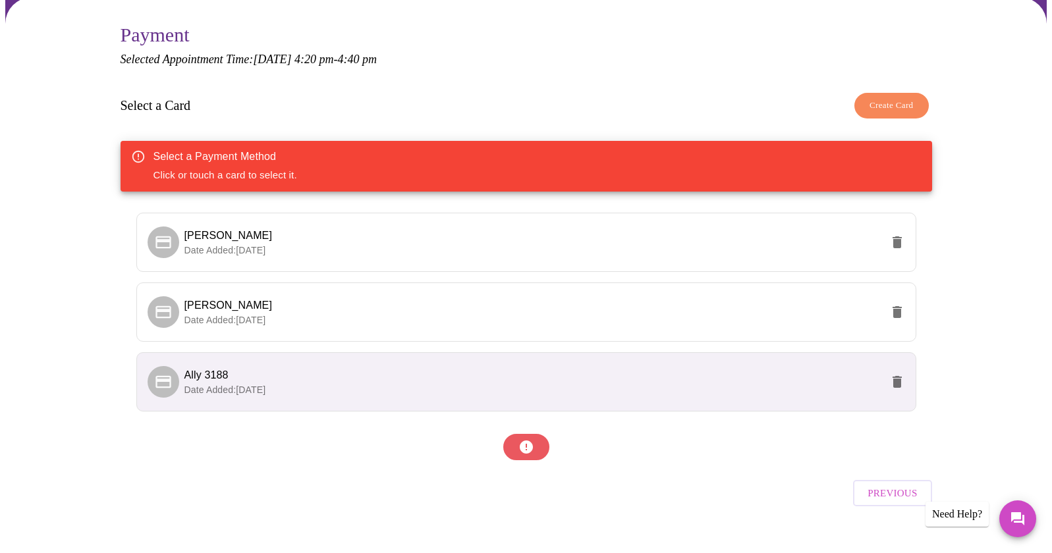
click at [531, 448] on div at bounding box center [526, 447] width 811 height 40
click at [155, 381] on icon at bounding box center [162, 381] width 15 height 13
click at [169, 385] on icon at bounding box center [163, 382] width 18 height 18
click at [316, 380] on span "Ally 3188" at bounding box center [532, 376] width 697 height 16
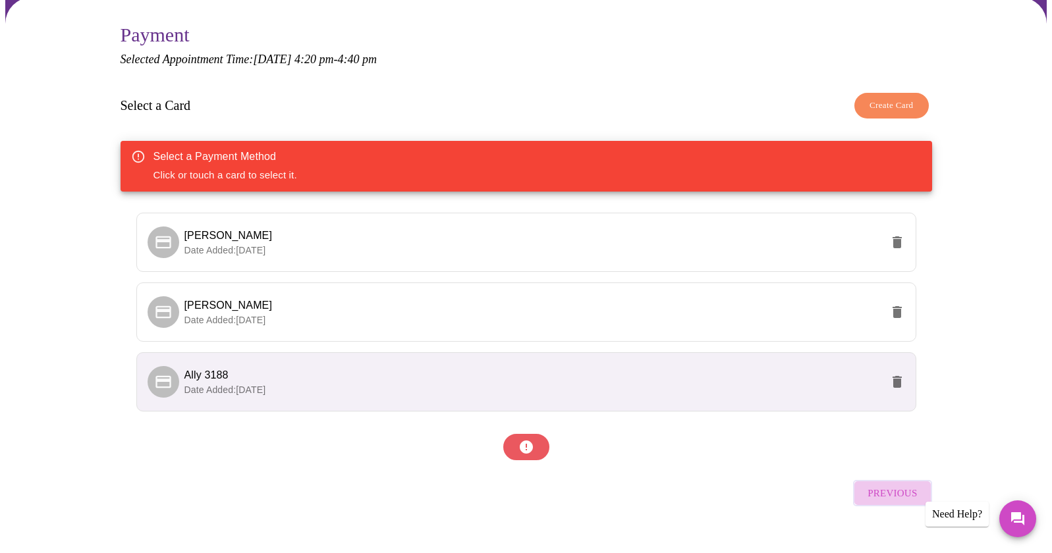
click at [886, 485] on span "Previous" at bounding box center [891, 493] width 49 height 17
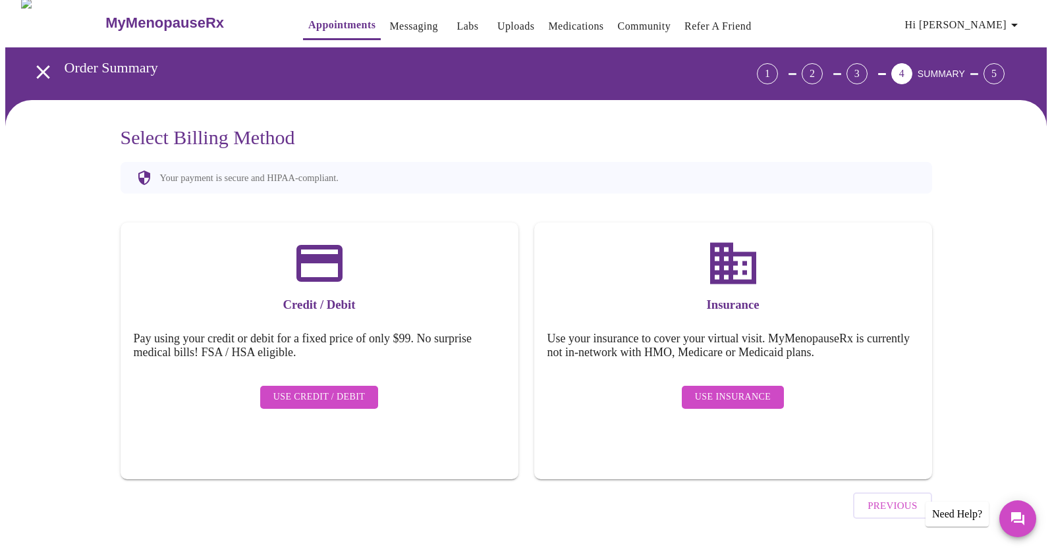
click at [344, 393] on span "Use Credit / Debit" at bounding box center [319, 397] width 92 height 16
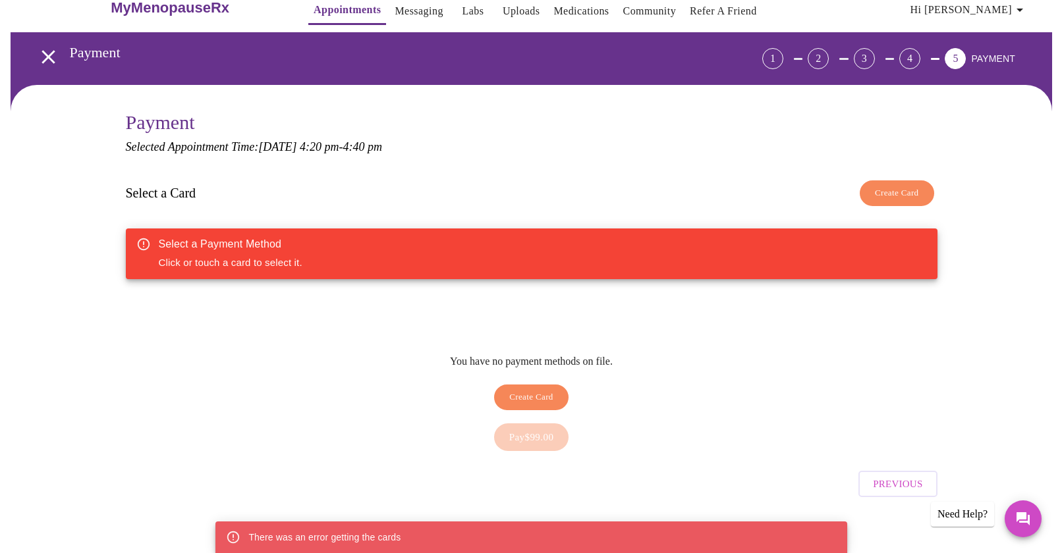
scroll to position [24, 0]
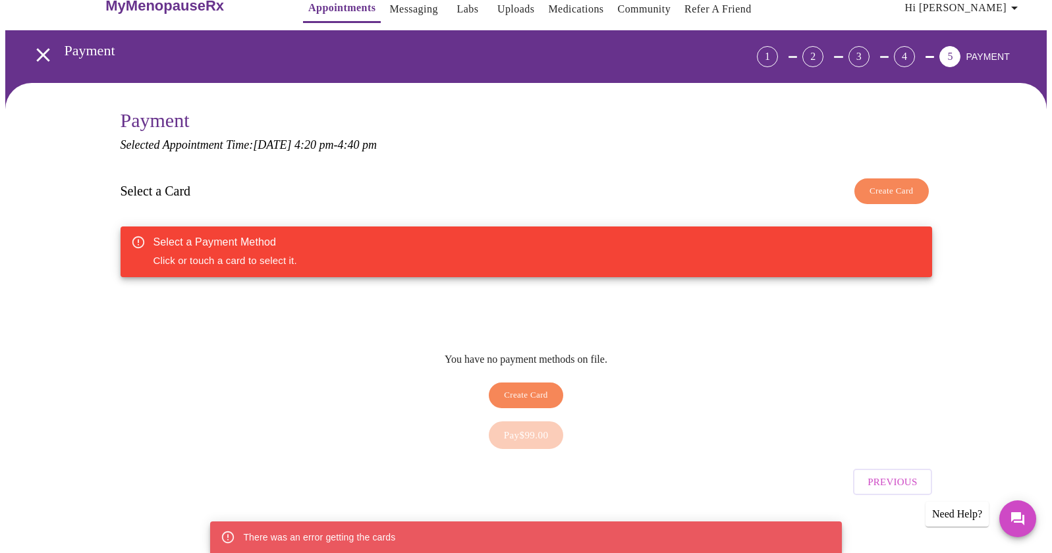
drag, startPoint x: 674, startPoint y: 294, endPoint x: 427, endPoint y: 329, distance: 248.8
click at [672, 295] on div "Select a Card Create Card Select a Payment Method Click or touch a card to sele…" at bounding box center [526, 293] width 811 height 243
click at [341, 532] on div "There was an error getting the cards" at bounding box center [319, 538] width 152 height 24
click at [529, 435] on div "Pay $99.00" at bounding box center [526, 435] width 811 height 41
click at [529, 391] on span "Create Card" at bounding box center [526, 395] width 44 height 15
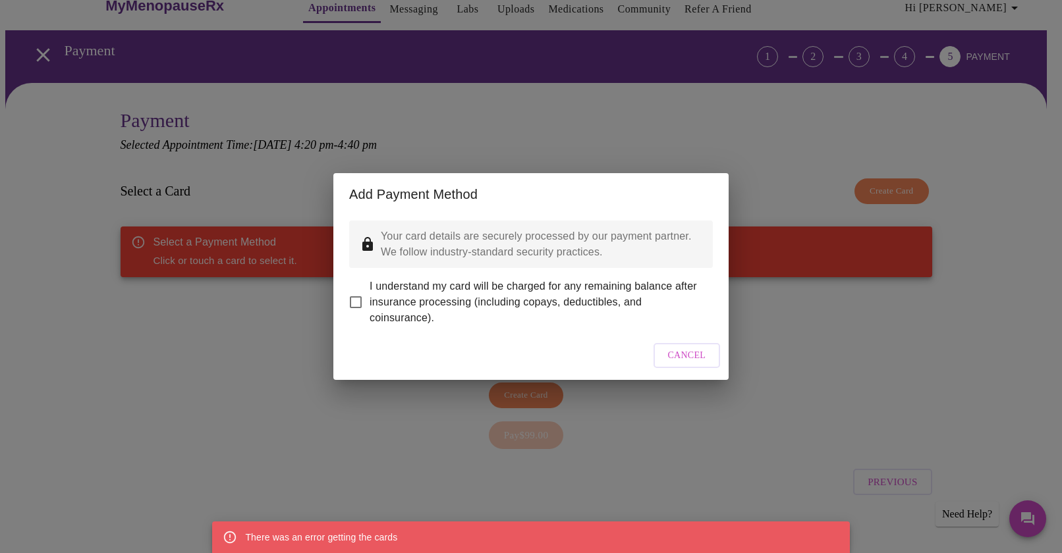
click at [431, 294] on span "I understand my card will be charged for any remaining balance after insurance …" at bounding box center [536, 302] width 333 height 47
click at [370, 294] on input "I understand my card will be charged for any remaining balance after insurance …" at bounding box center [356, 302] width 28 height 28
checkbox input "true"
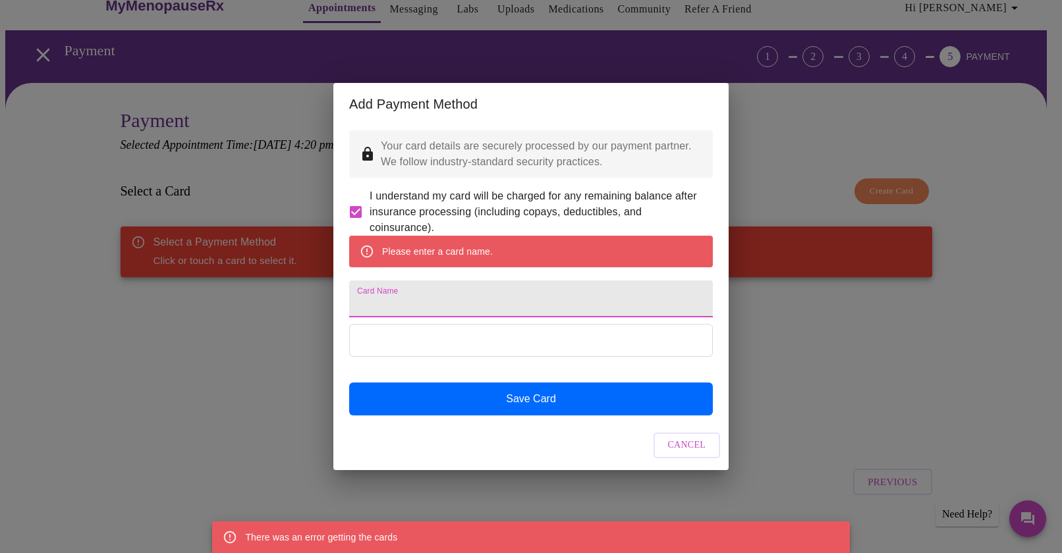
click at [437, 310] on input "Card Name" at bounding box center [531, 299] width 364 height 37
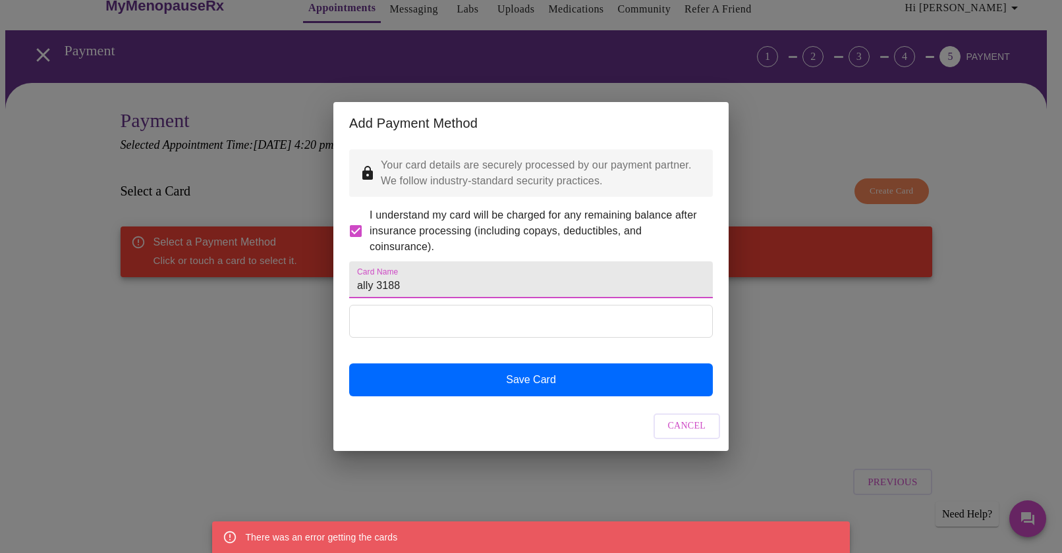
type input "ally 3188"
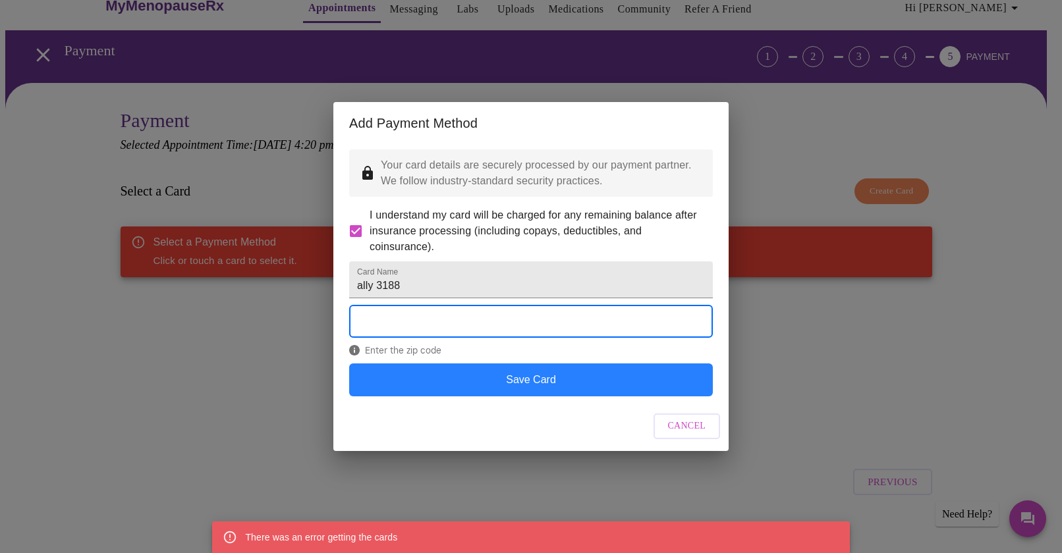
click at [511, 394] on button "Save Card" at bounding box center [531, 380] width 364 height 33
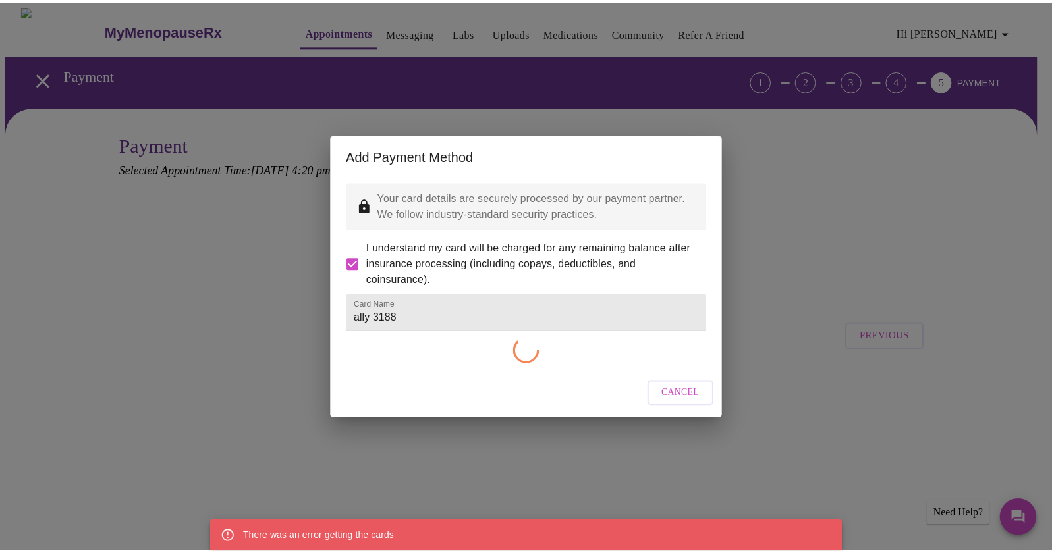
scroll to position [0, 0]
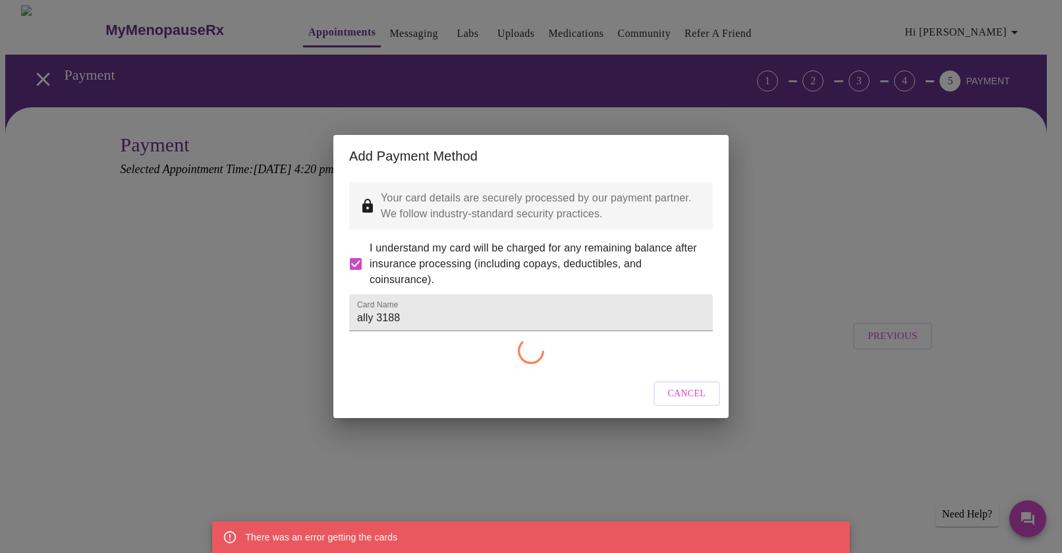
checkbox input "false"
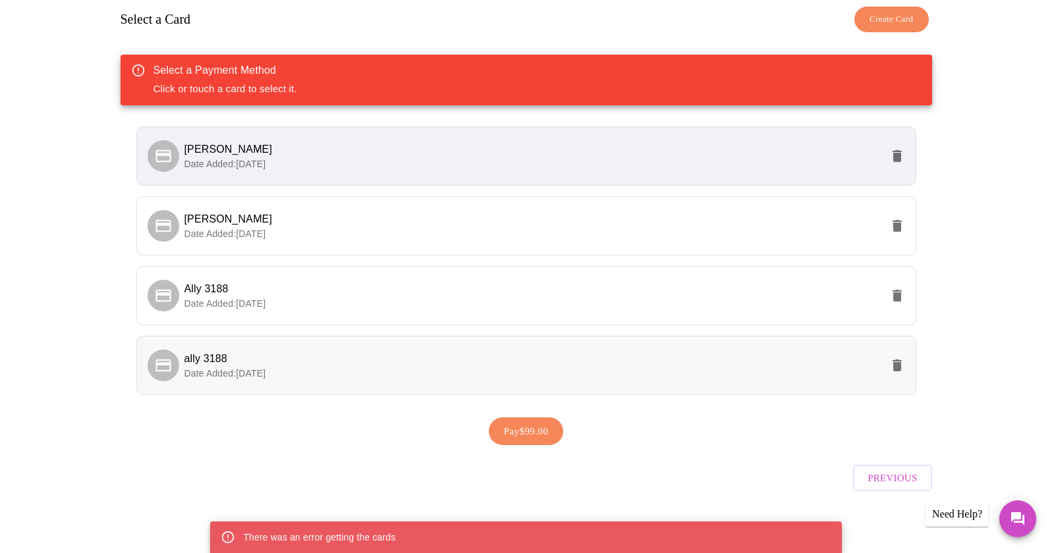
scroll to position [199, 0]
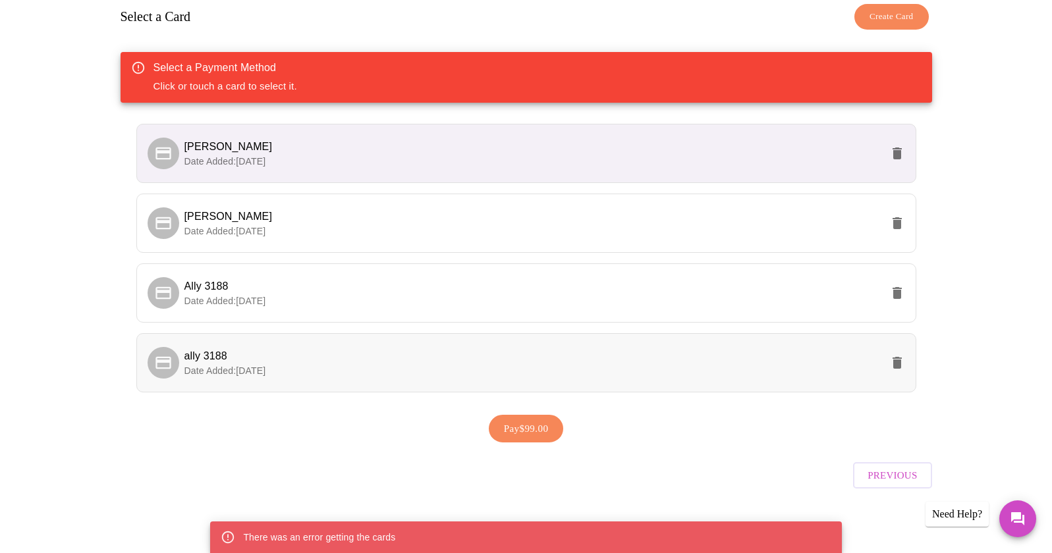
click at [229, 358] on span "ally 3188" at bounding box center [532, 356] width 697 height 16
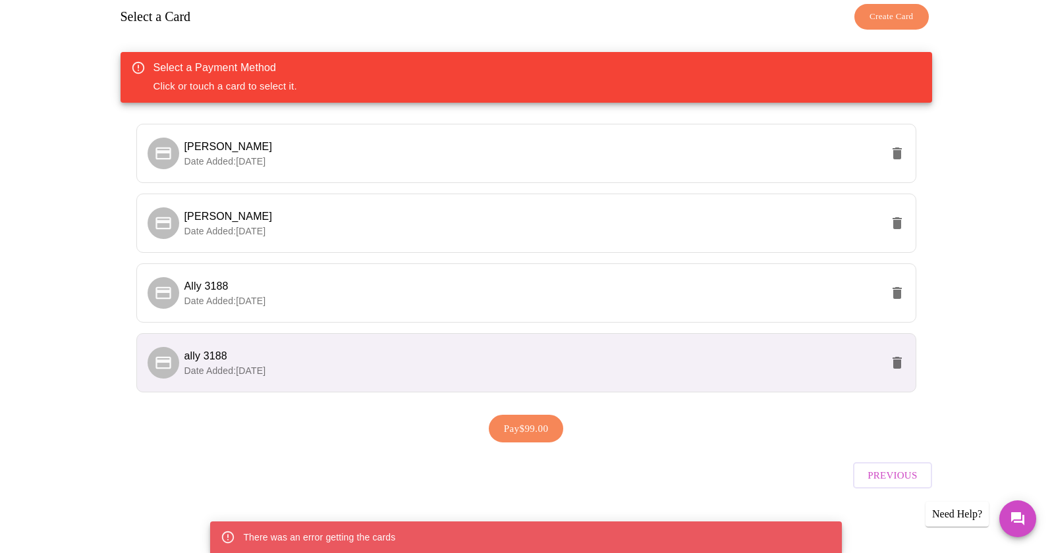
click at [519, 428] on span "Pay $99.00" at bounding box center [526, 428] width 45 height 17
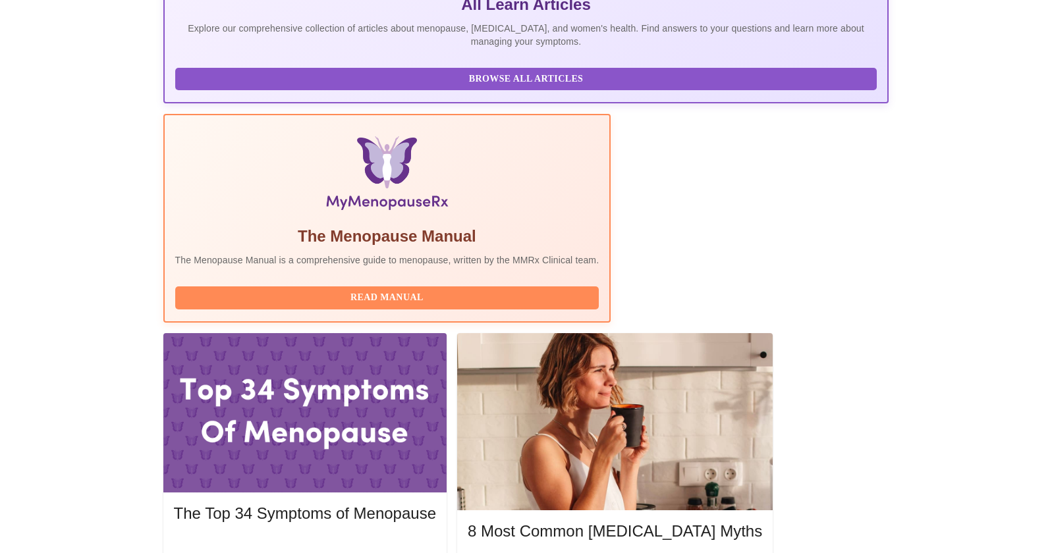
scroll to position [351, 0]
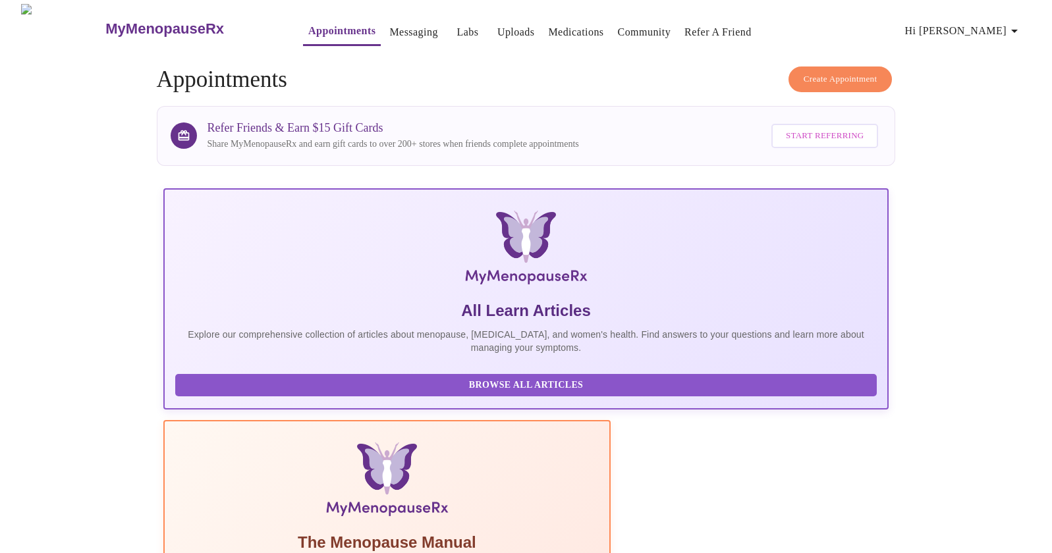
scroll to position [0, 0]
